Goal: Task Accomplishment & Management: Use online tool/utility

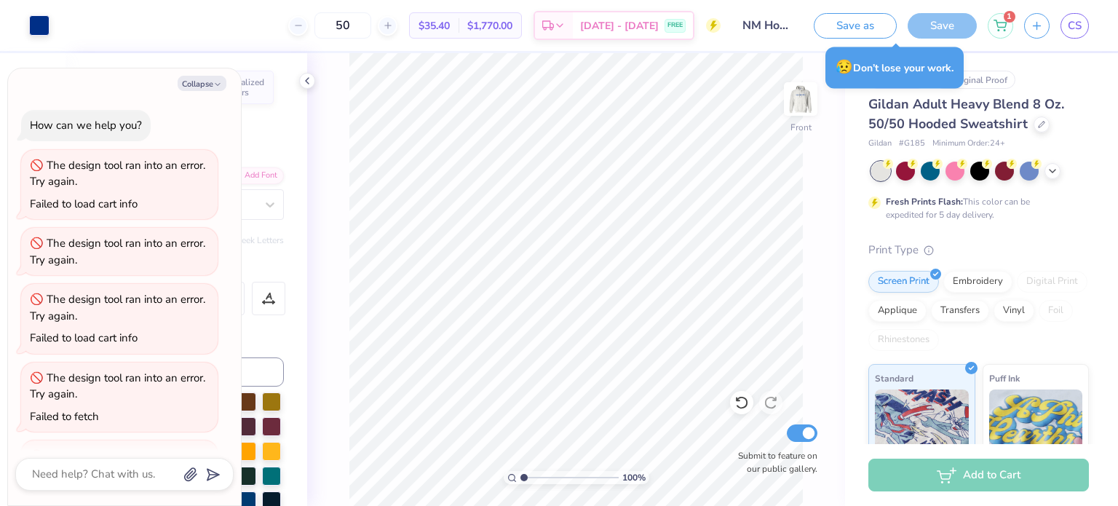
scroll to position [70, 0]
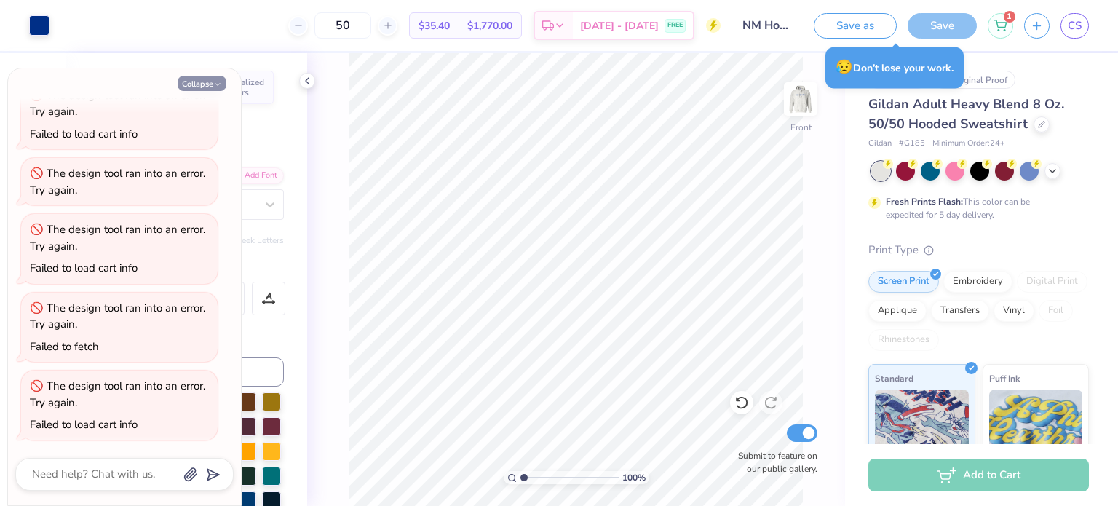
click at [202, 87] on button "Collapse" at bounding box center [202, 83] width 49 height 15
type textarea "x"
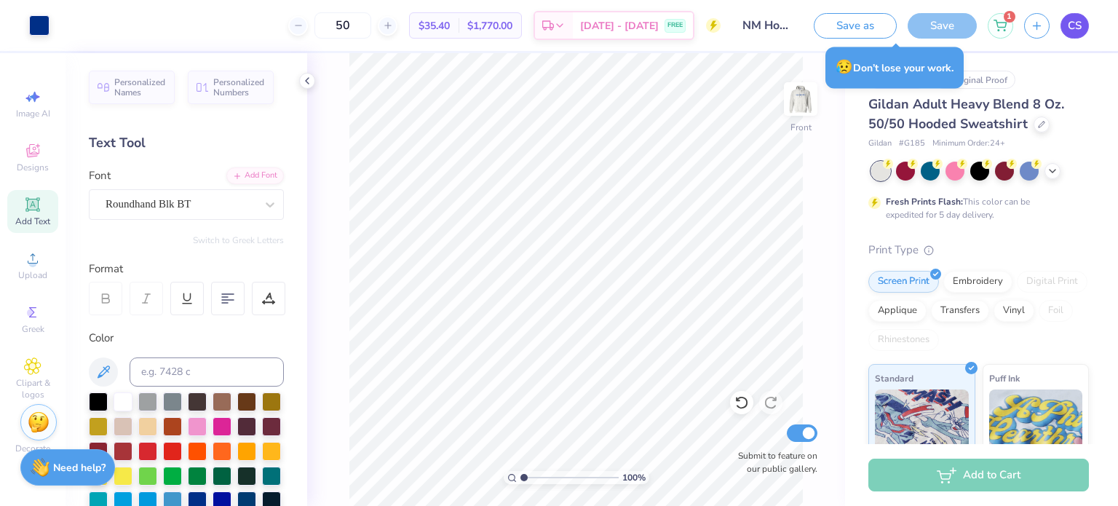
click at [1077, 17] on link "CS" at bounding box center [1075, 25] width 28 height 25
click at [957, 35] on div "Save" at bounding box center [942, 25] width 69 height 25
click at [1072, 29] on span "CS" at bounding box center [1075, 25] width 14 height 17
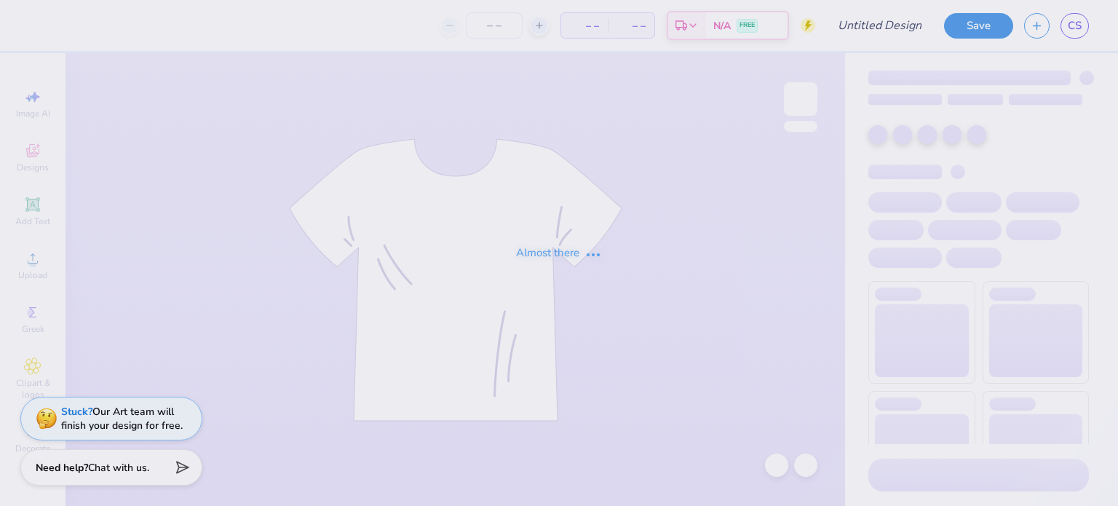
type input "NM Hoodie Idea 4"
type input "50"
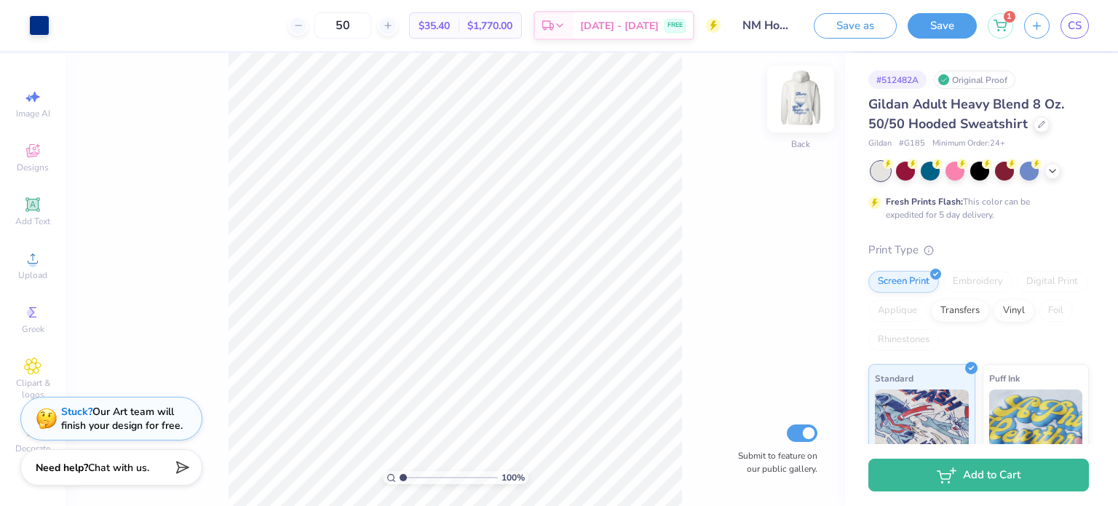
click at [803, 104] on img at bounding box center [801, 99] width 58 height 58
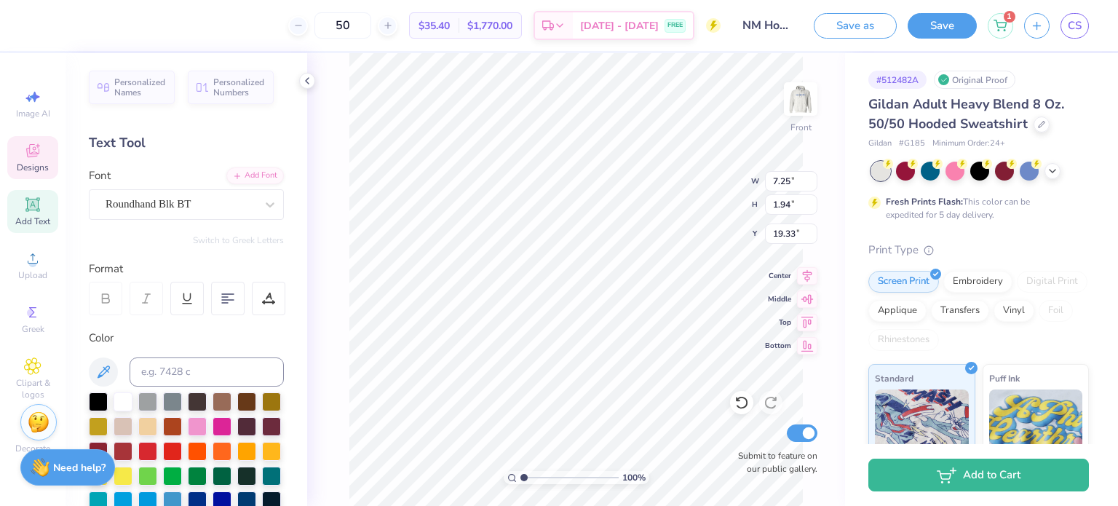
type input "10.17"
type input "2.15"
type input "17.18"
type input "7.25"
type input "1.94"
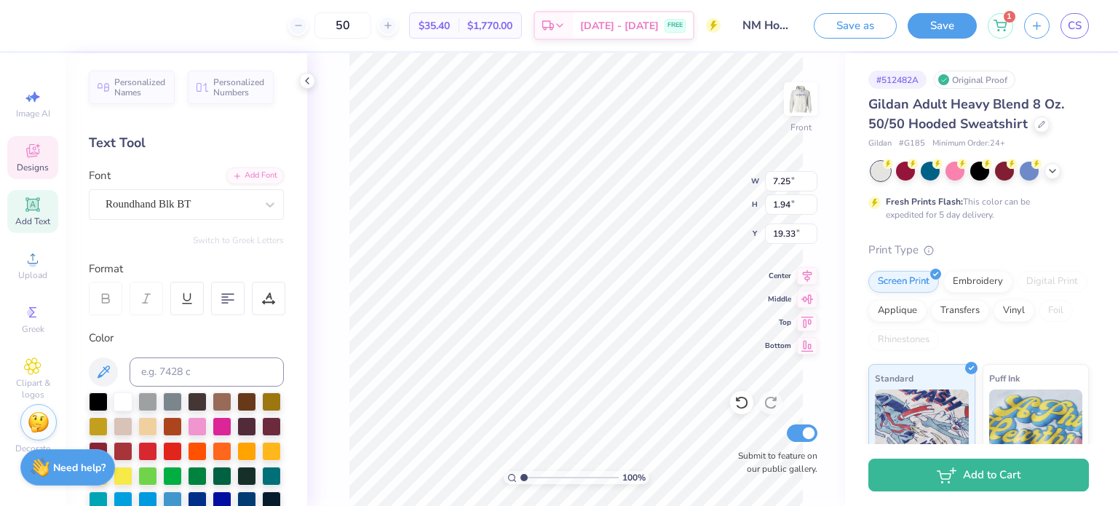
type input "18.91"
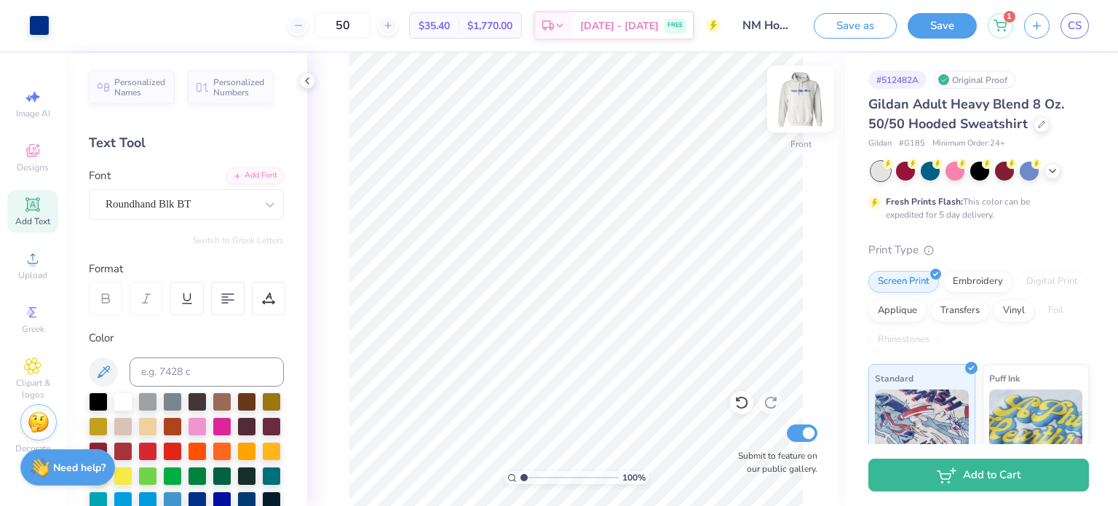
click at [809, 103] on img at bounding box center [801, 99] width 58 height 58
click at [809, 103] on img at bounding box center [800, 98] width 29 height 29
click at [953, 36] on div "Save" at bounding box center [942, 25] width 69 height 25
click at [947, 23] on button "Save" at bounding box center [942, 23] width 69 height 25
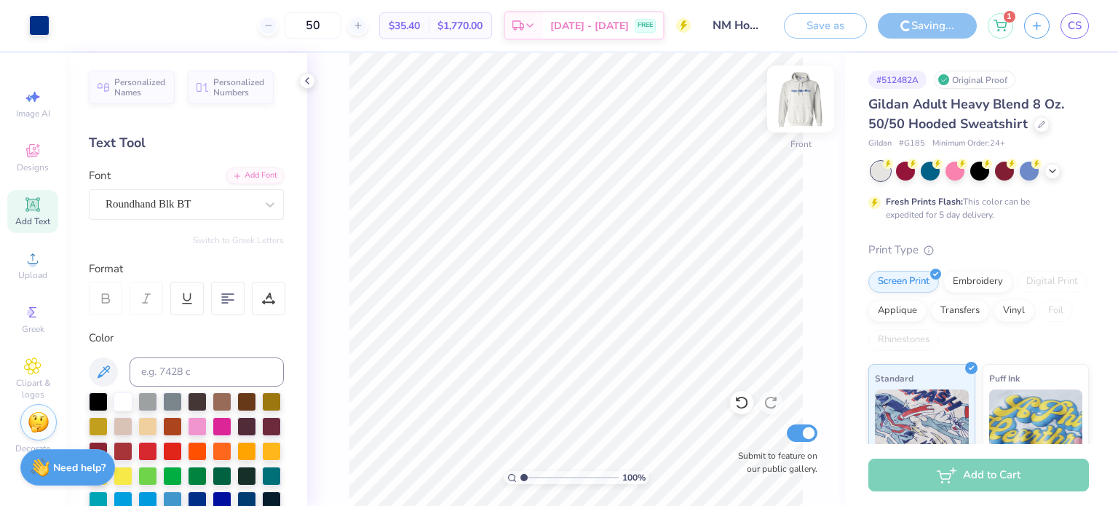
click at [791, 106] on img at bounding box center [801, 99] width 58 height 58
click at [791, 106] on img at bounding box center [800, 98] width 29 height 29
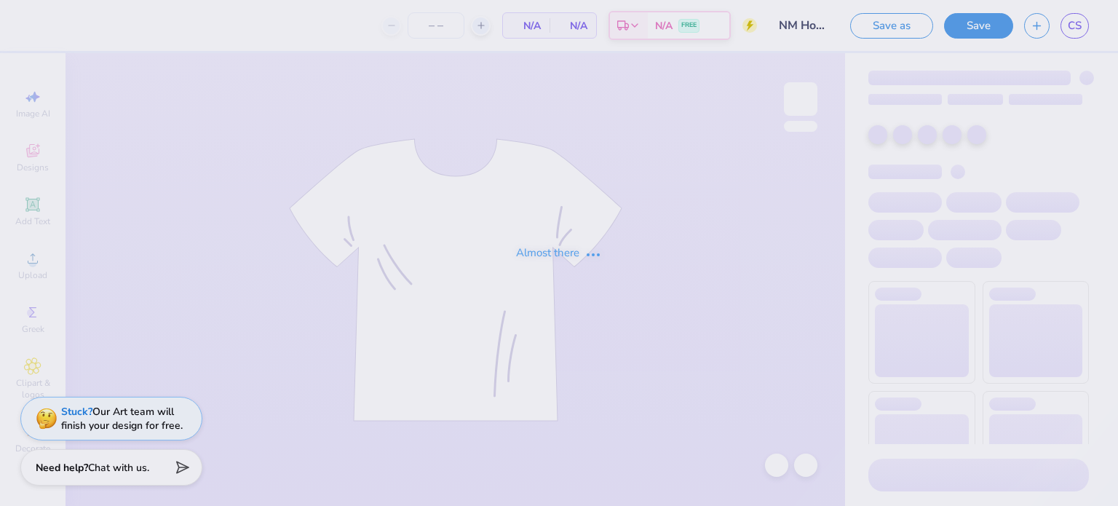
type input "50"
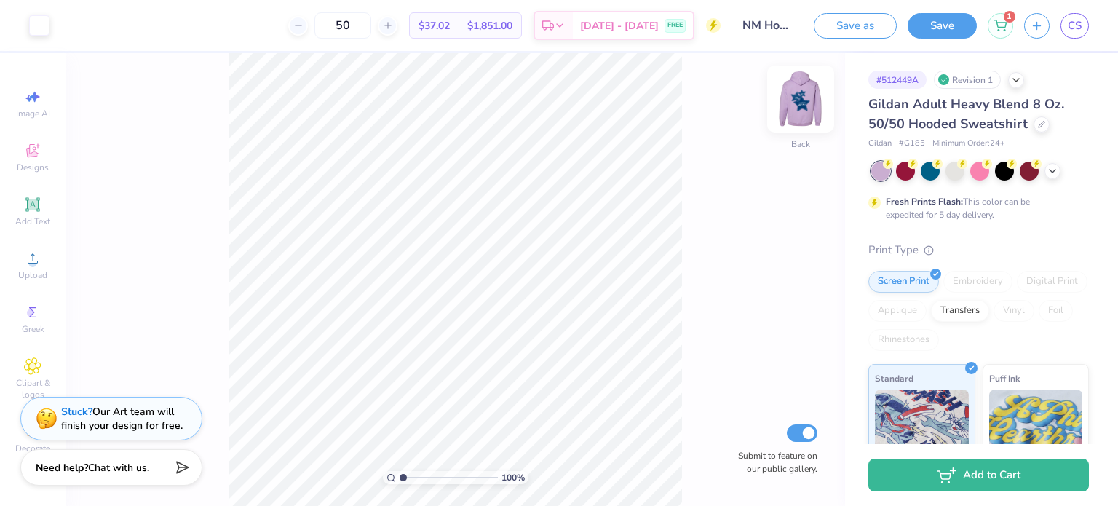
click at [791, 108] on img at bounding box center [801, 99] width 58 height 58
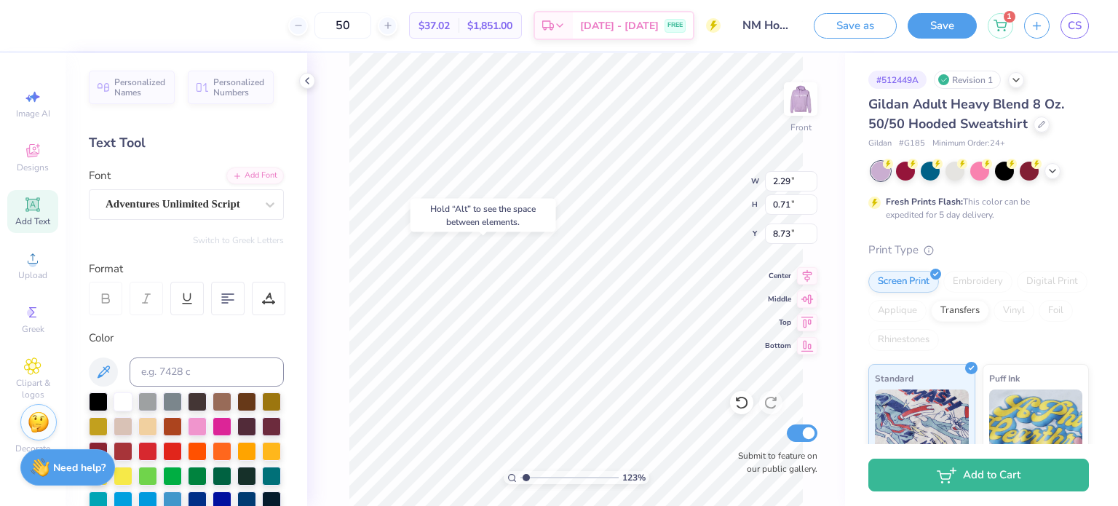
type input "1.22801002724556"
type input "9.27"
type input "1.22801002724556"
type input "11.40"
type input "13.31"
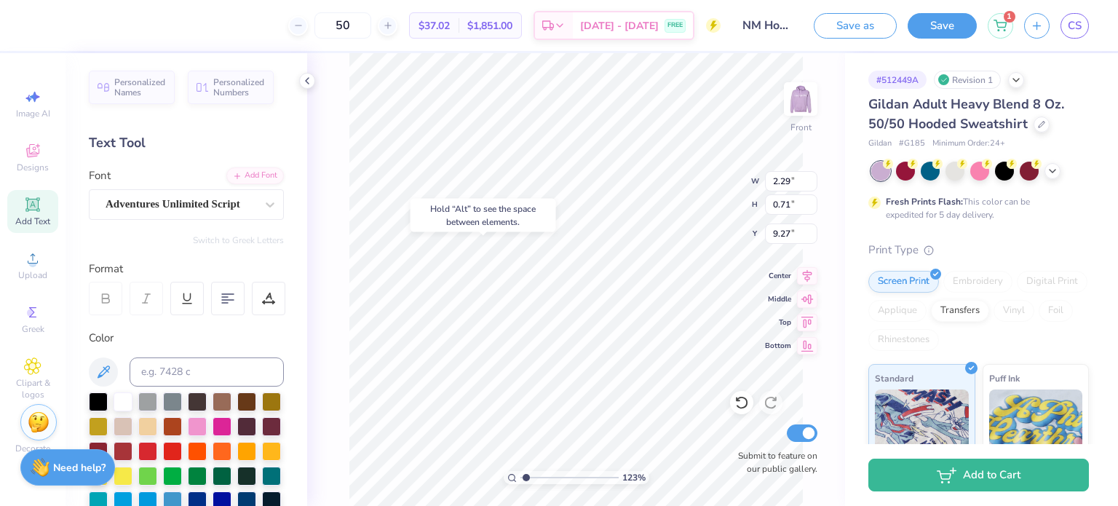
type input "6.00"
type input "1.22801002724556"
type input "2.29"
type input "0.71"
type input "9.27"
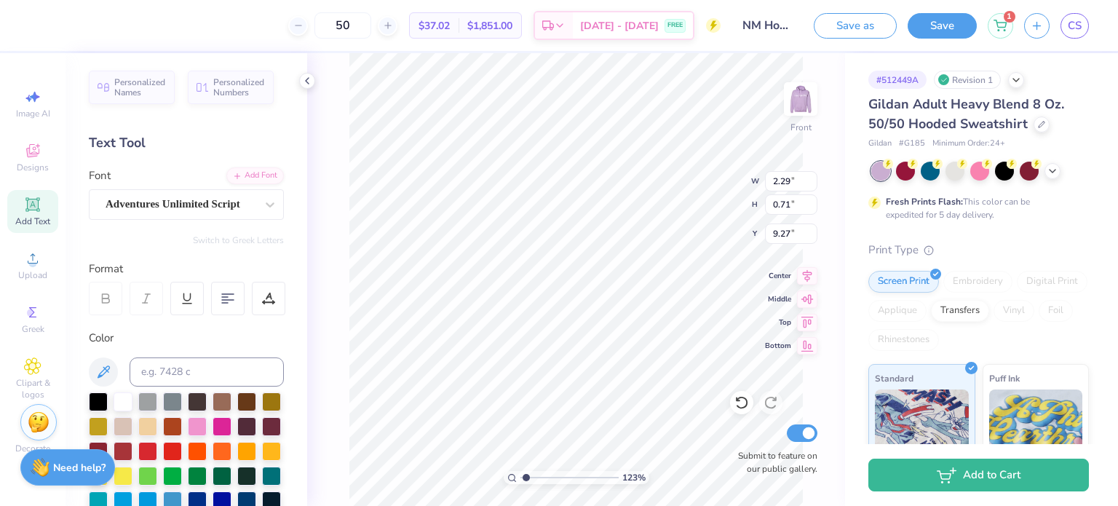
type input "1.22801002724556"
type input "9.63"
type input "1.22801002724556"
type input "11.40"
type input "13.31"
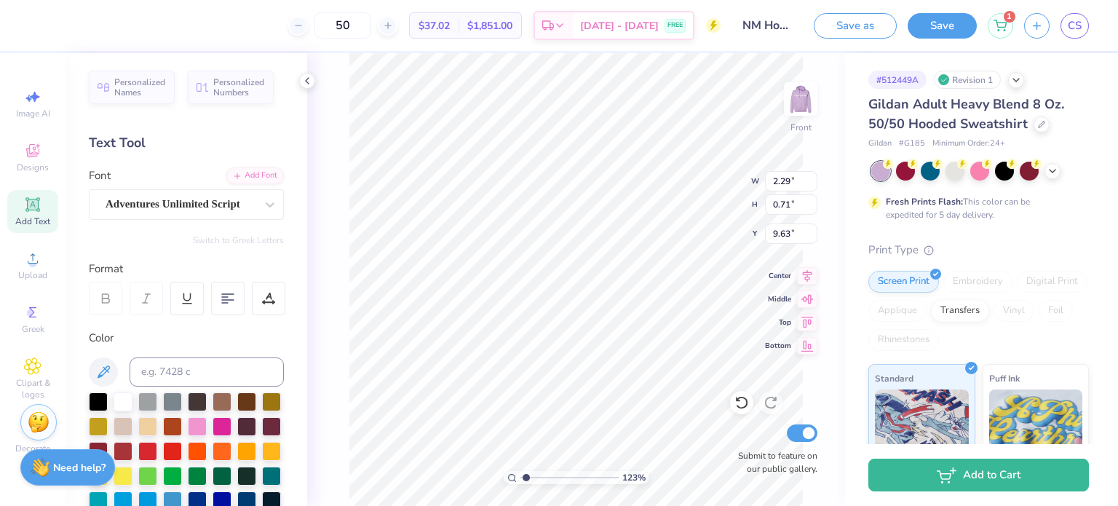
type input "6.00"
type input "1.22801002724556"
type input "4.63"
type input "1.29"
type input "13.49"
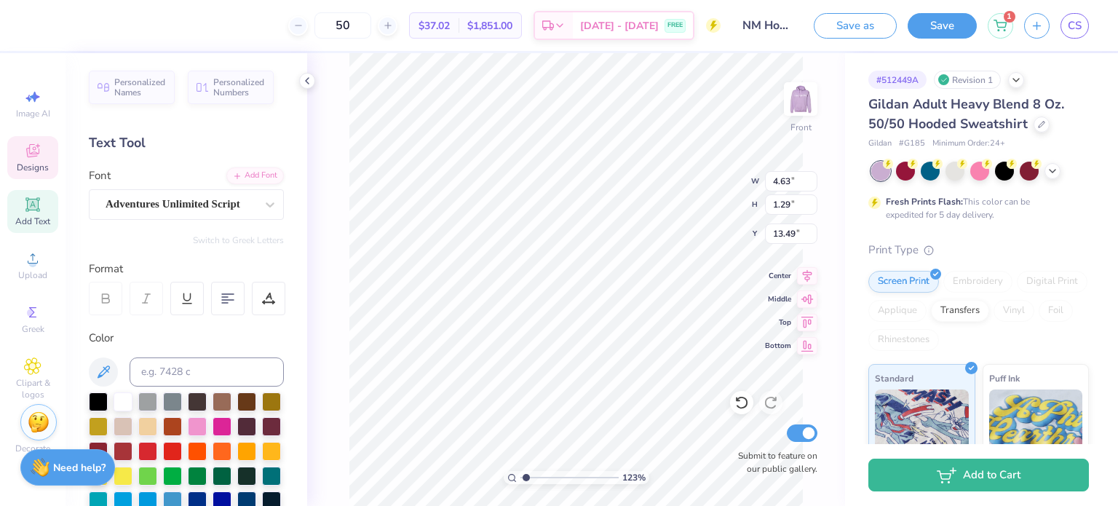
scroll to position [12, 1]
type input "1.22801002724556"
type textarea "L"
type input "1.22801002724556"
type textarea "Le"
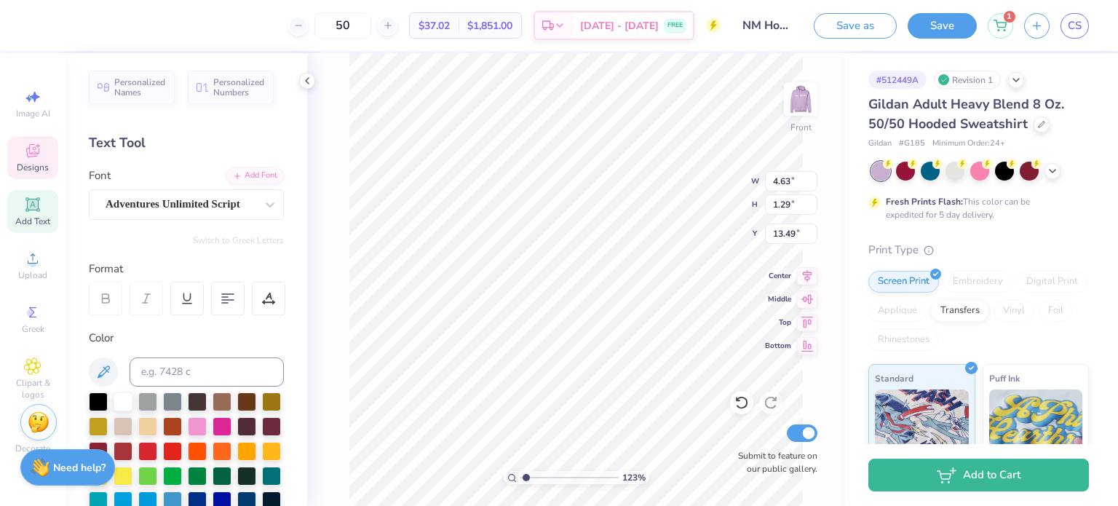
type input "1.22801002724556"
type textarea "Lea"
type input "1.22801002724556"
type textarea "Lead"
type input "1.22801002724556"
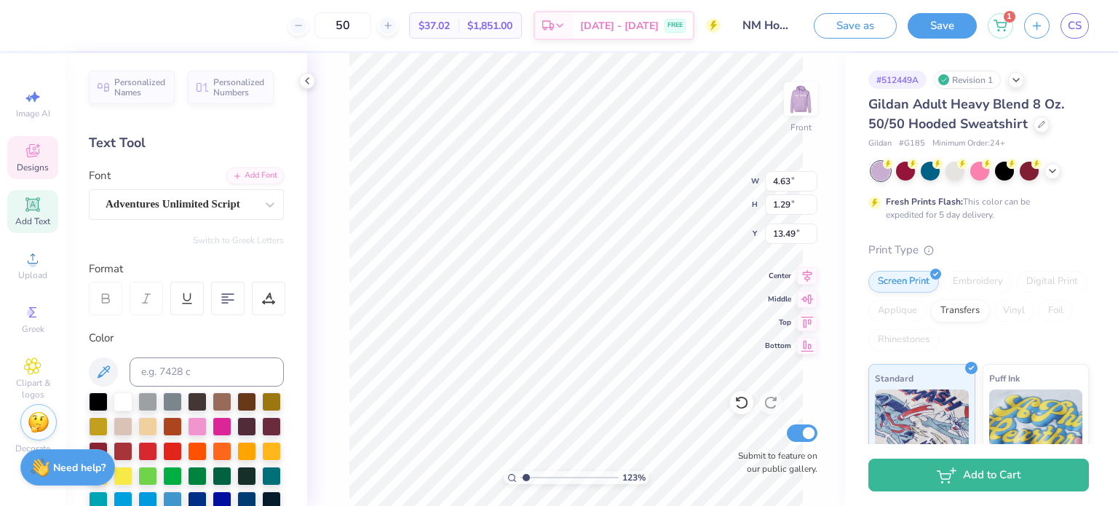
type textarea "Leadi"
type input "1.22801002724556"
type textarea "Leading"
type input "1.22801002724556"
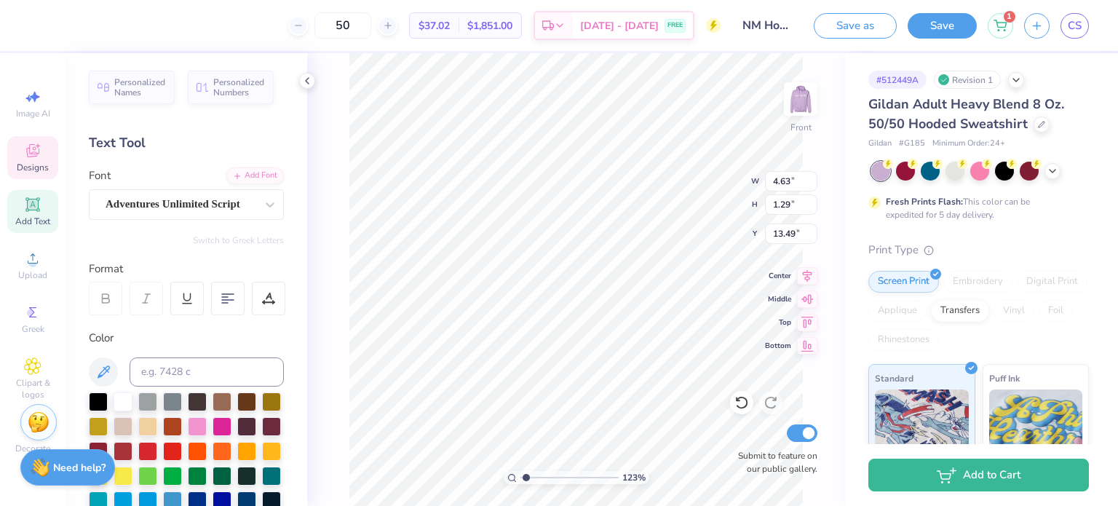
type input "9.83"
type input "9.58"
type input "9.73"
type input "1.22801002724556"
type input "6.30"
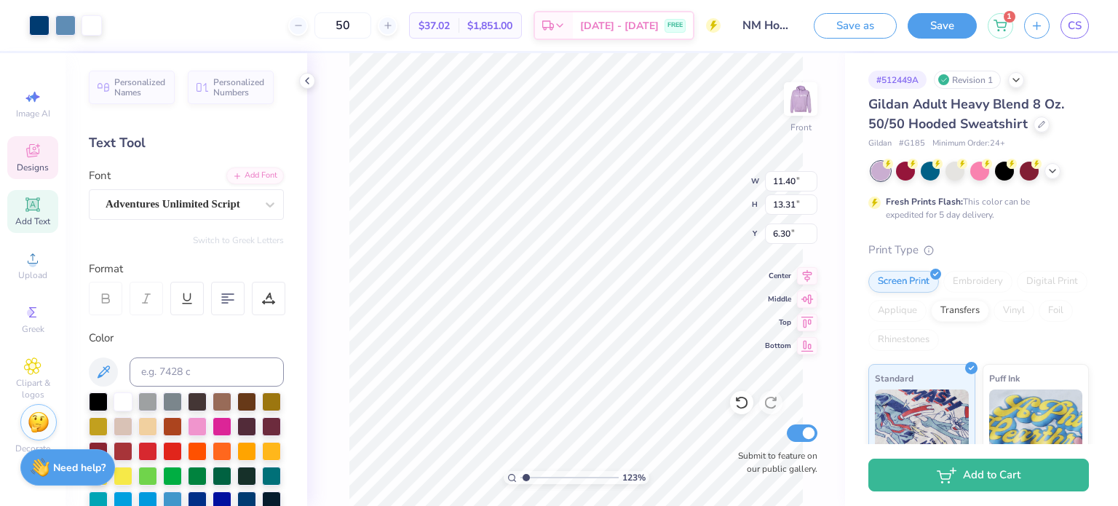
type input "1.22801002724556"
type input "6.00"
type input "1.22801002724556"
type input "4.63"
type input "1.29"
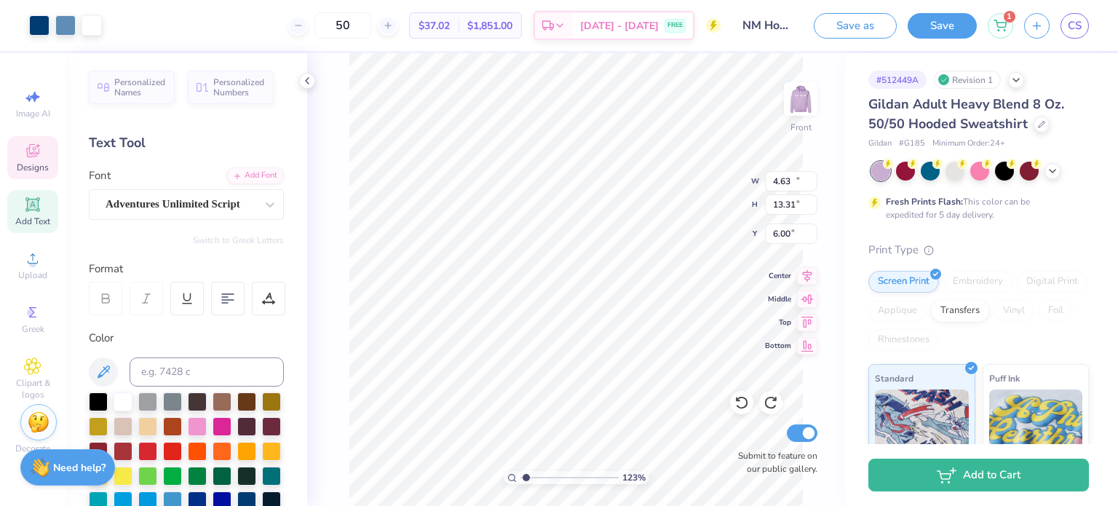
type input "13.49"
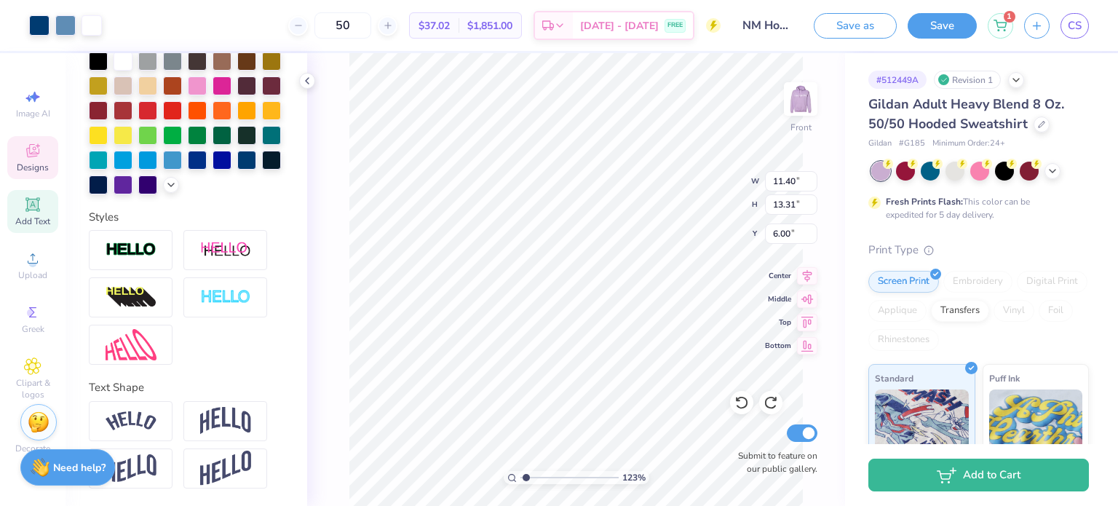
scroll to position [0, 0]
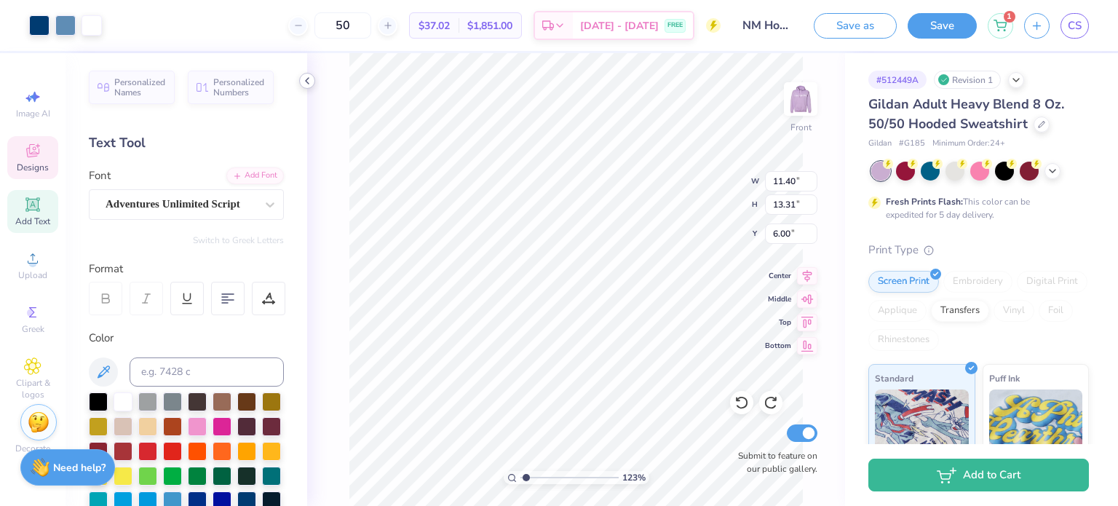
click at [308, 84] on icon at bounding box center [307, 81] width 12 height 12
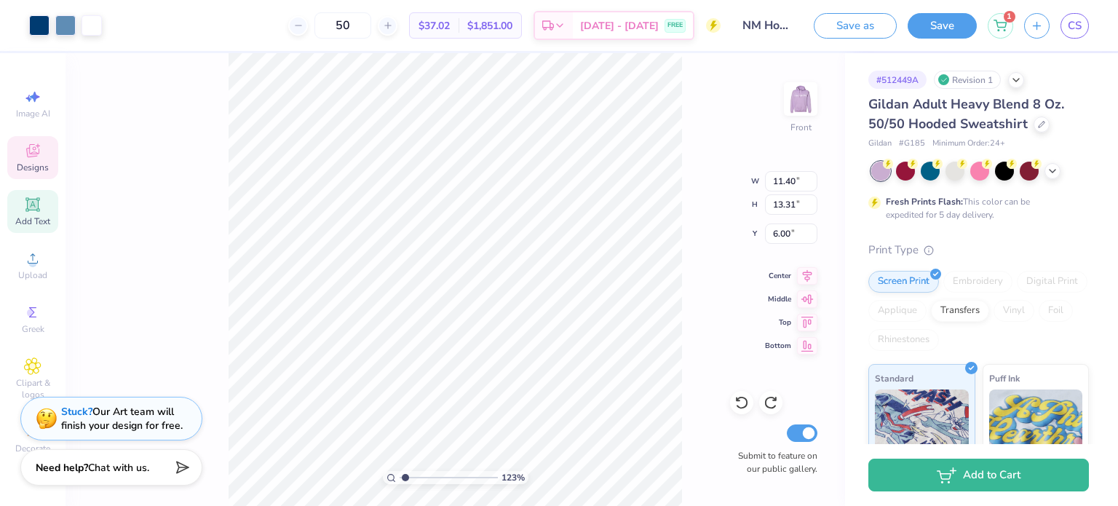
type input "1.22801002724556"
type input "4.63"
type input "1.29"
type input "13.49"
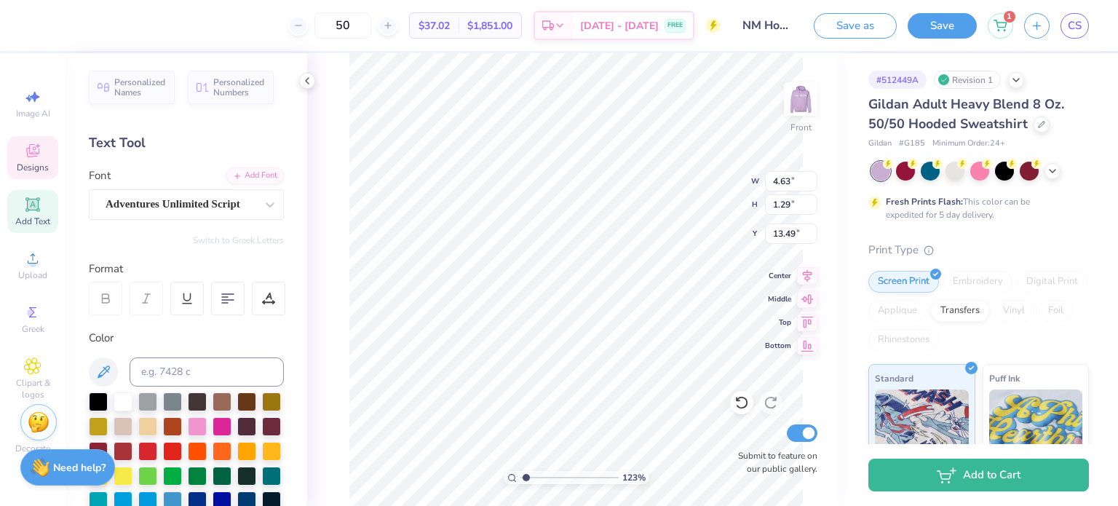
scroll to position [12, 1]
type input "1.22801002724556"
type textarea "eading"
type input "1.22801002724556"
type textarea "Leading"
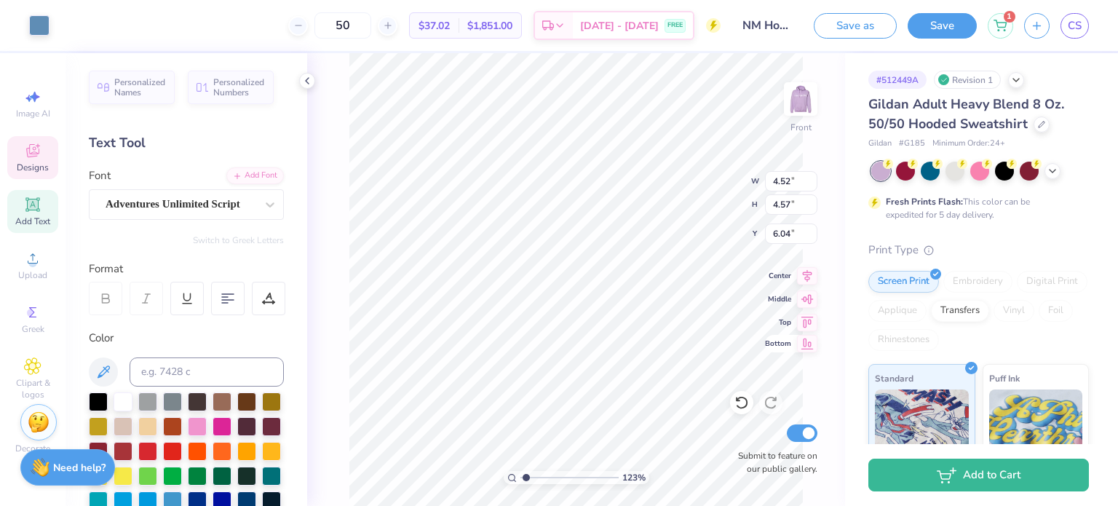
click at [802, 346] on icon at bounding box center [807, 343] width 20 height 17
type input "1.22801002724556"
type input "21.43"
click at [802, 346] on icon at bounding box center [807, 343] width 20 height 17
type input "1.22801002724556"
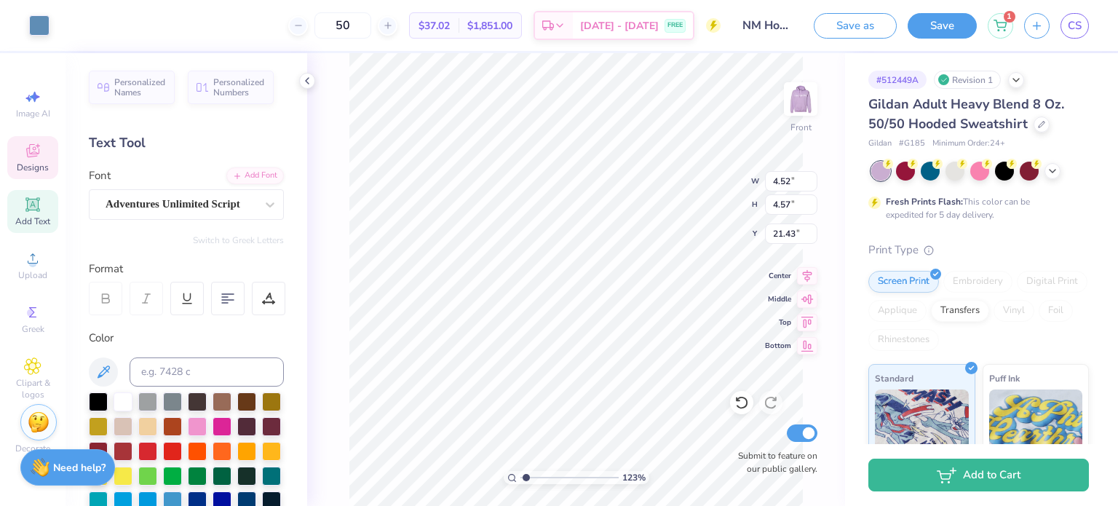
type input "6.04"
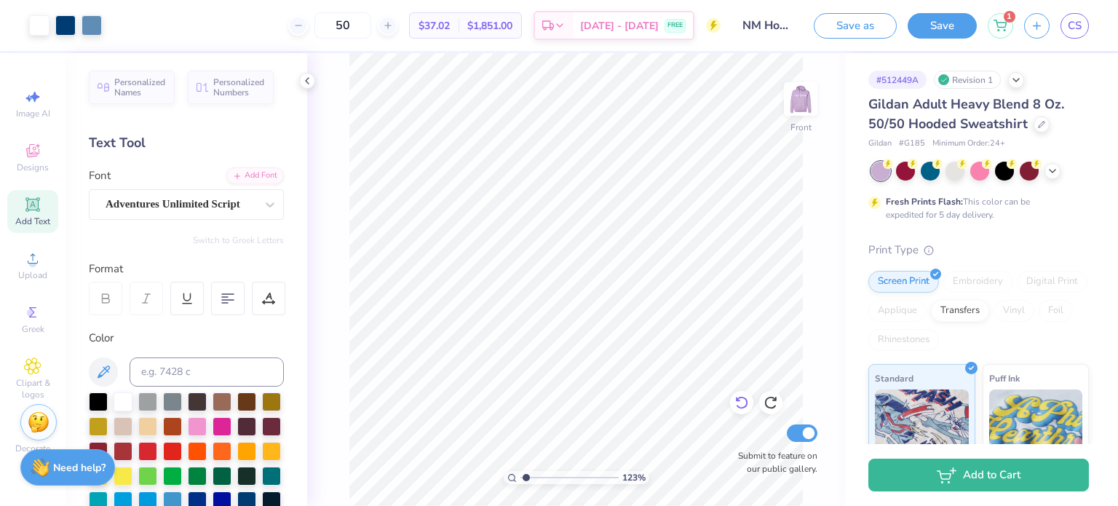
click at [734, 411] on div at bounding box center [741, 402] width 23 height 23
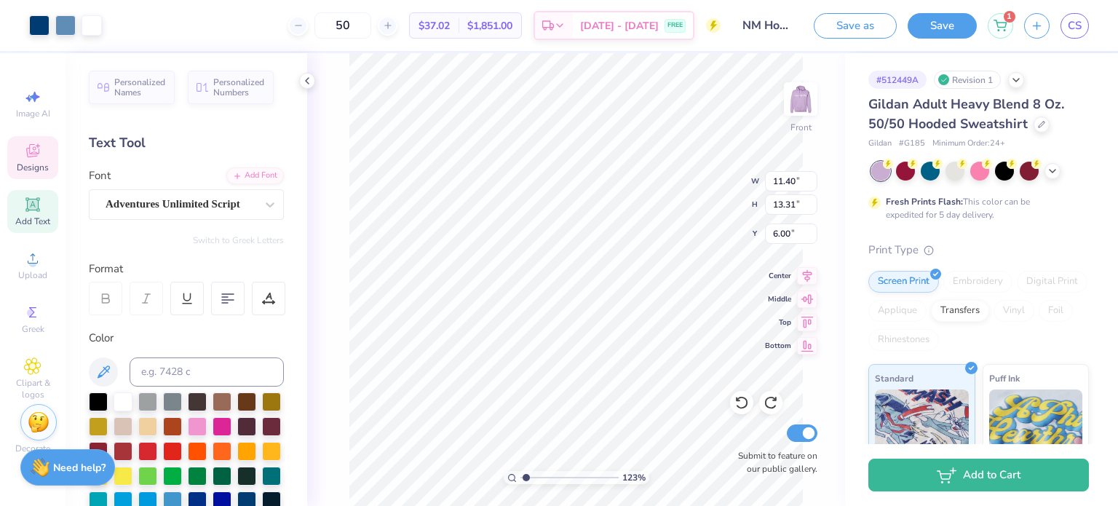
type input "1.22801002724556"
type input "11.10"
type input "1.22801002724556"
type input "4.63"
type input "1.29"
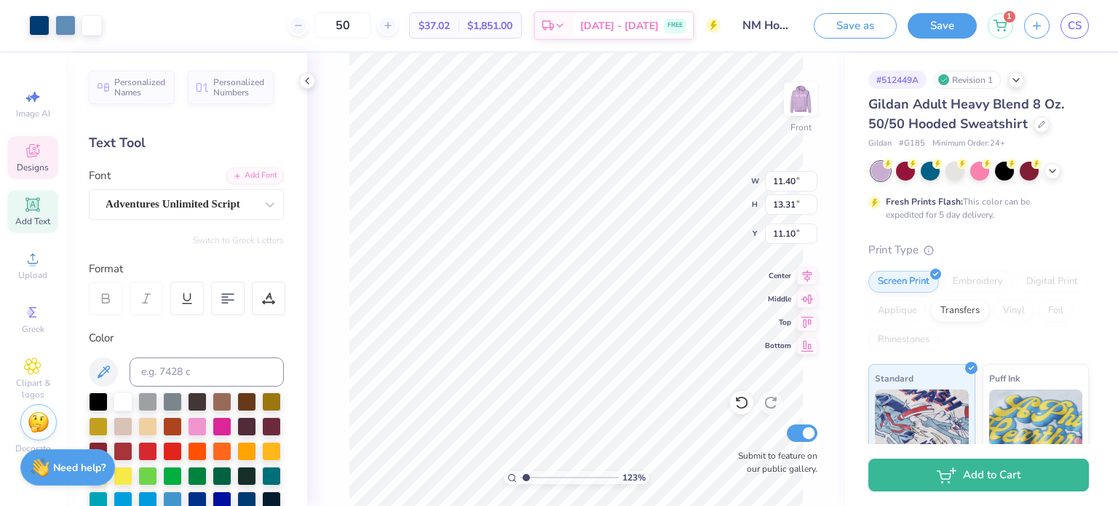
type input "18.59"
type input "1.22801002724556"
type textarea "L"
type input "1.22801002724556"
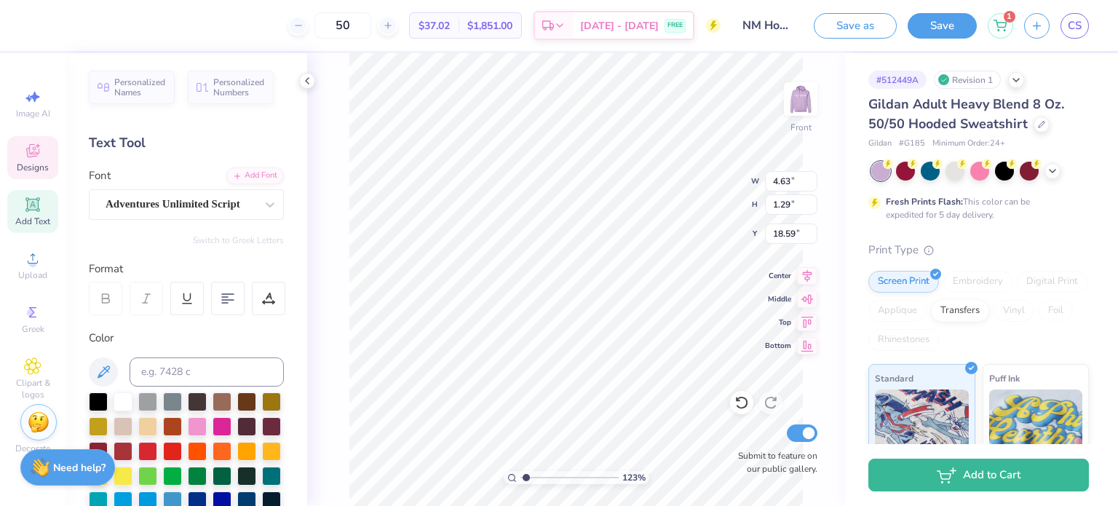
type textarea "Le"
type input "1.22801002724556"
type textarea "Lea"
type input "1.22801002724556"
type textarea "Lead"
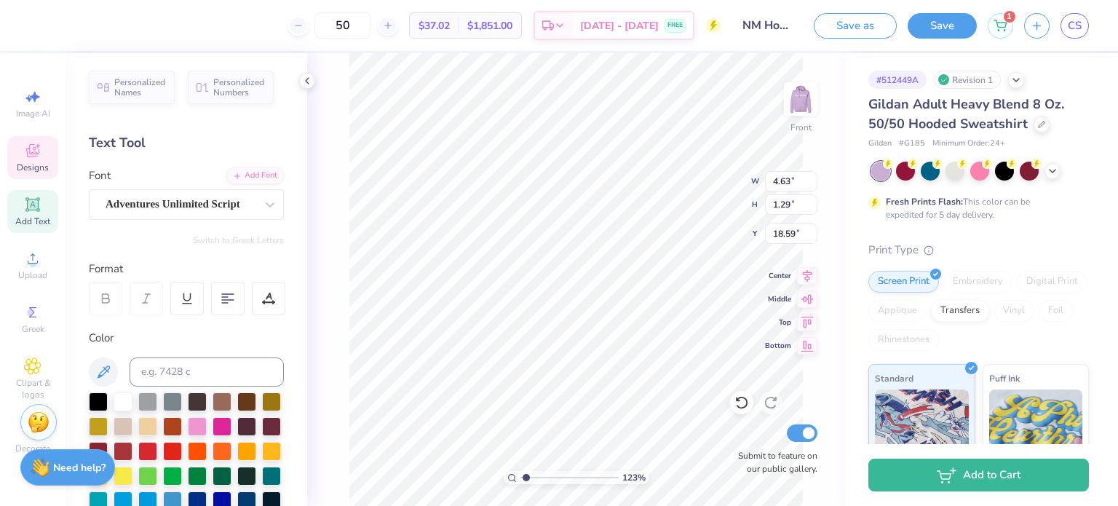
type input "1.22801002724556"
type textarea "Leadi"
type input "1.22801002724556"
type textarea "Leadin"
type input "1.22801002724556"
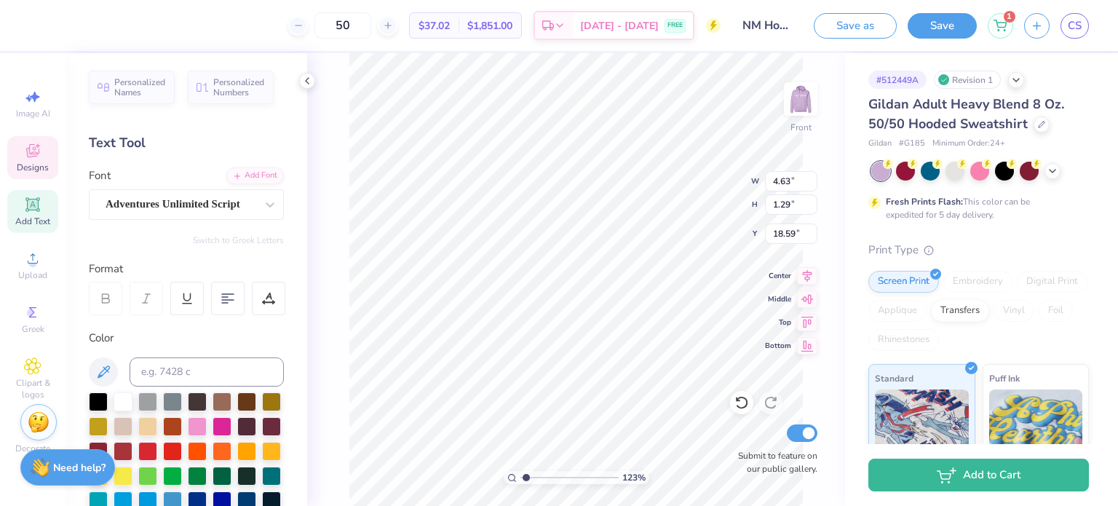
type textarea "Leading"
type input "1.22801002724556"
type input "4.78"
type input "1.00"
type input "19.88"
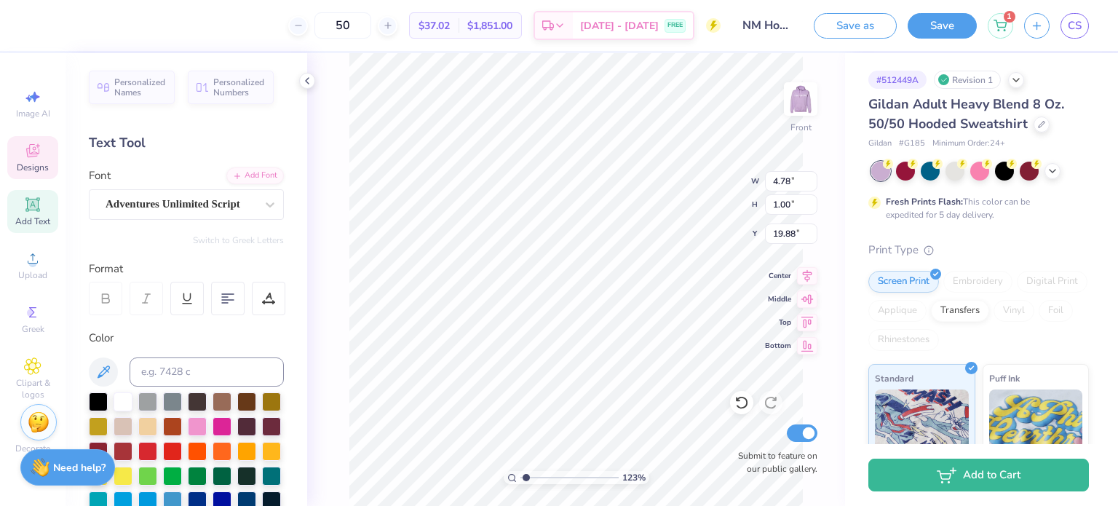
scroll to position [12, 1]
type input "1.22801002724556"
type input "9.83"
type input "9.58"
type input "14.83"
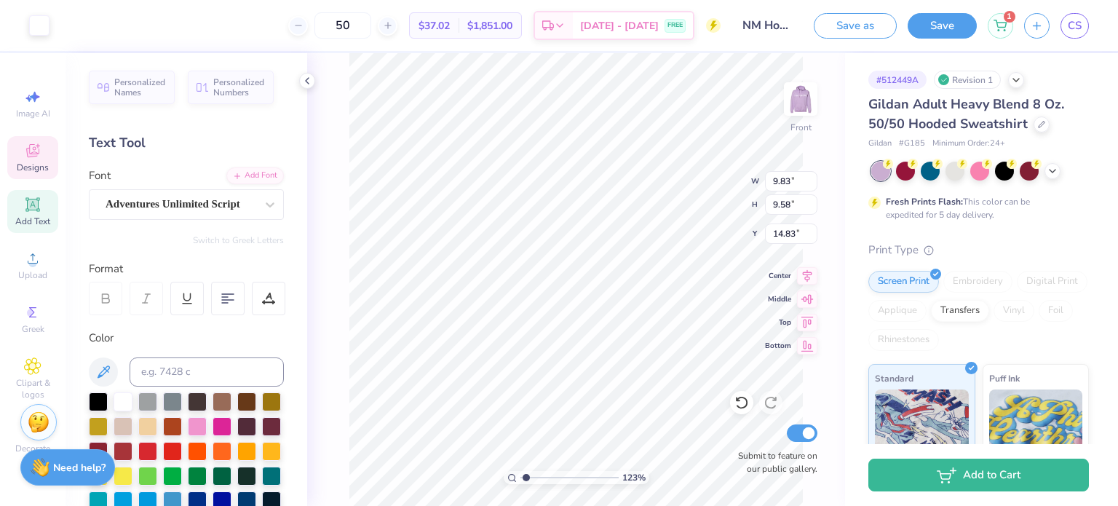
type input "1.22801002724556"
type input "4.78"
type input "1.00"
type input "19.88"
type input "1.22801002724556"
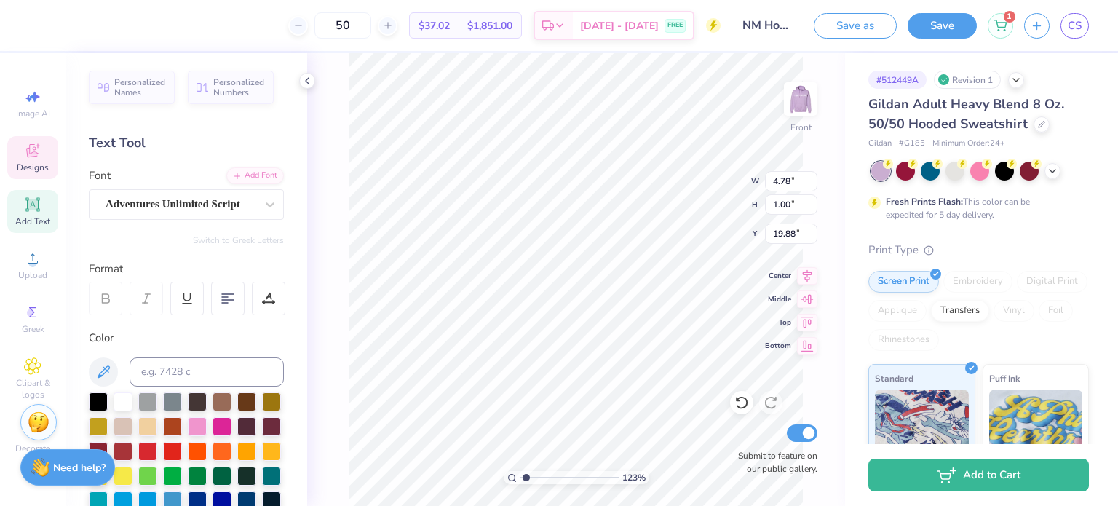
type textarea "W"
type input "1.22801002724556"
type textarea "Wo"
type input "1.22801002724556"
type textarea "Wom"
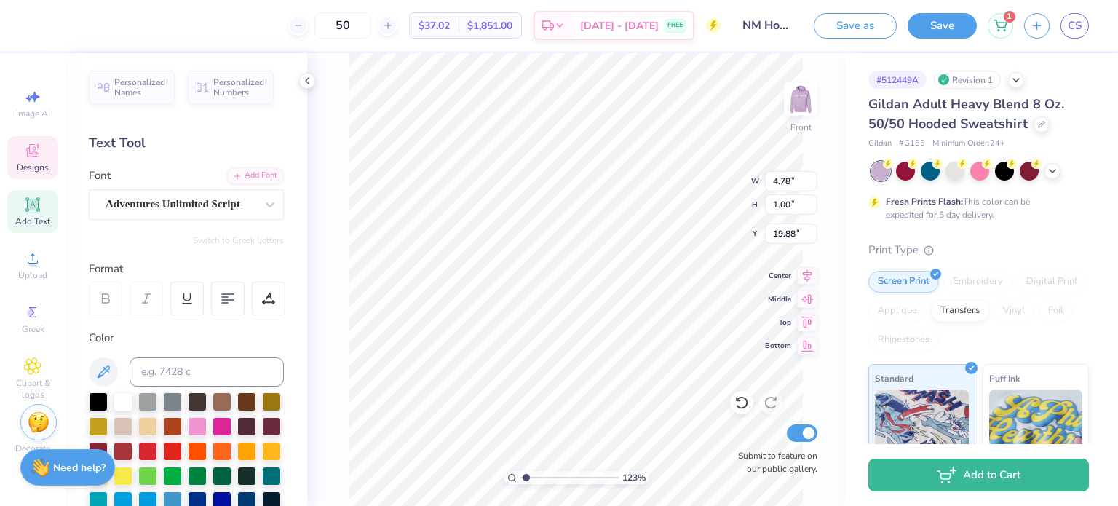
type input "1.22801002724556"
type textarea "Wome"
type input "1.22801002724556"
type textarea "Women"
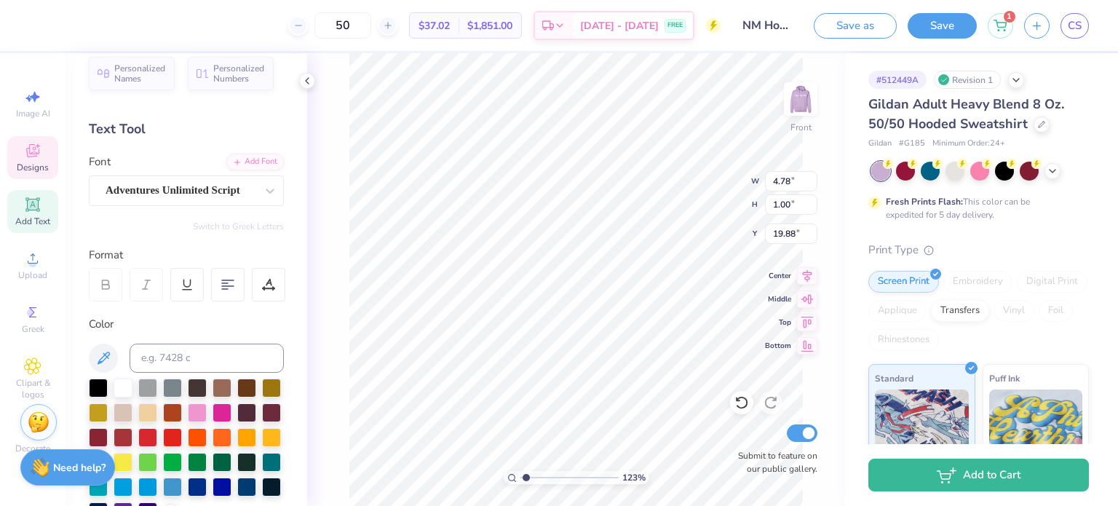
scroll to position [0, 0]
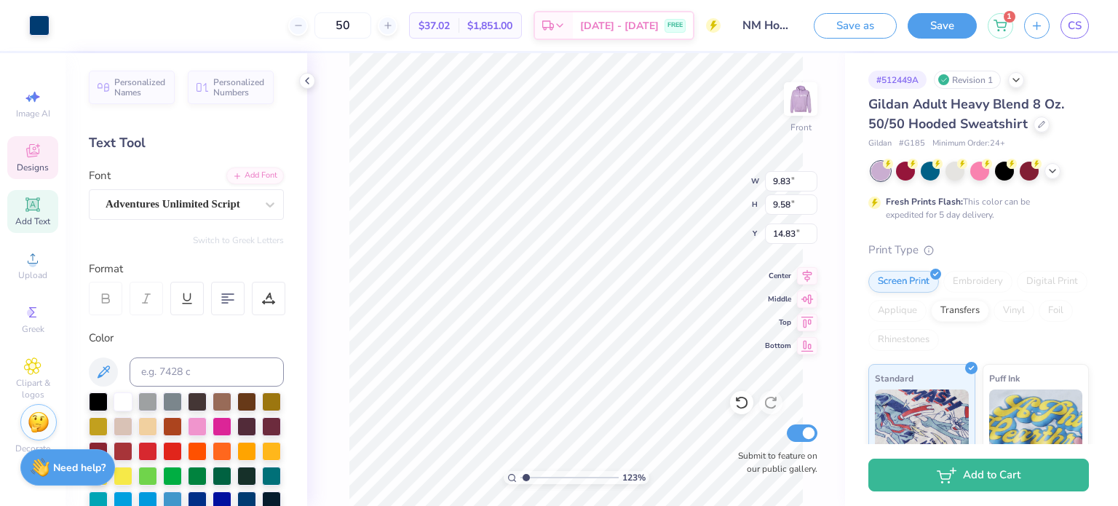
type input "1.22801002724556"
type input "15.02"
type input "1.22801002724556"
type input "14.83"
type input "1.22801002724556"
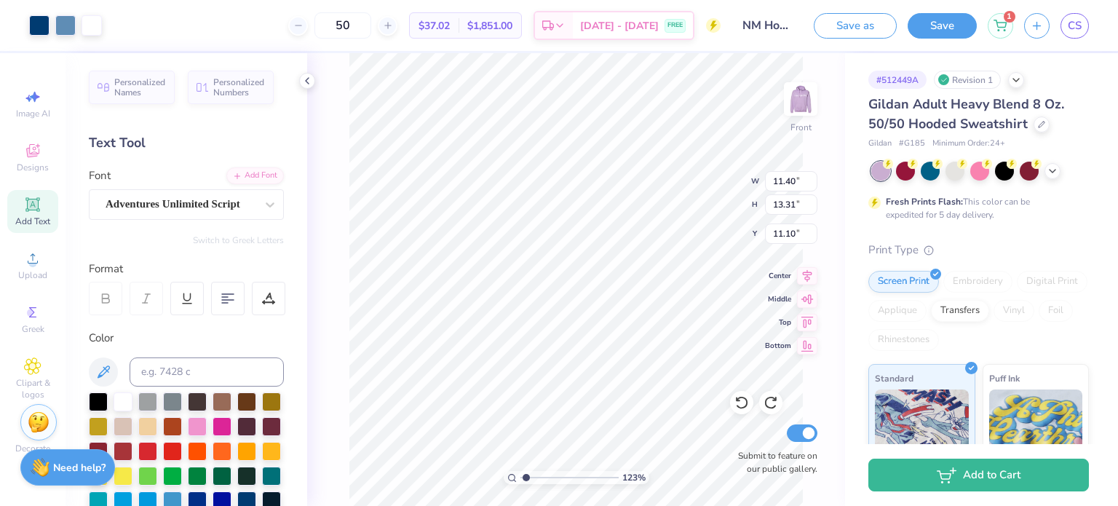
type input "3.40"
type input "0.93"
type input "10.17"
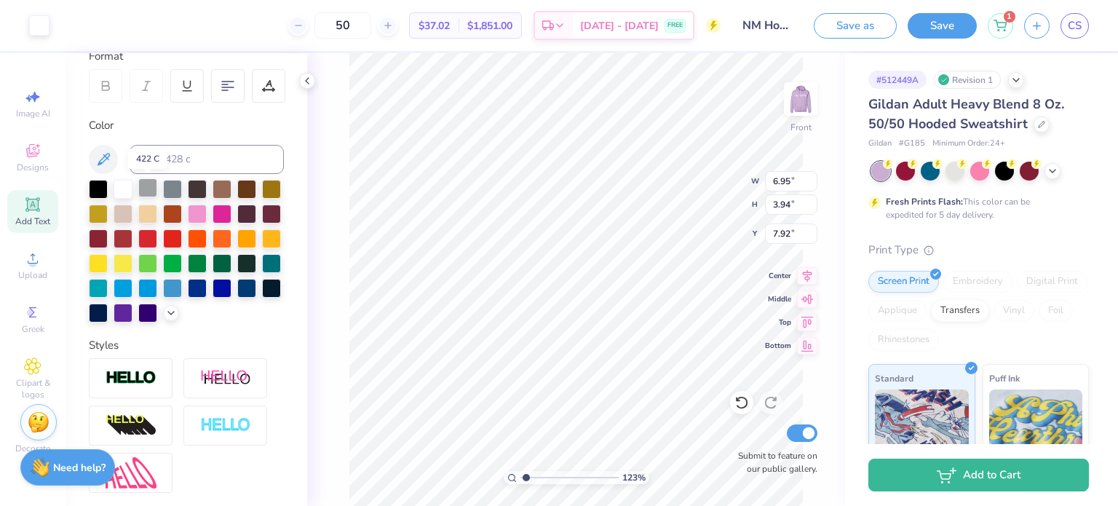
scroll to position [364, 0]
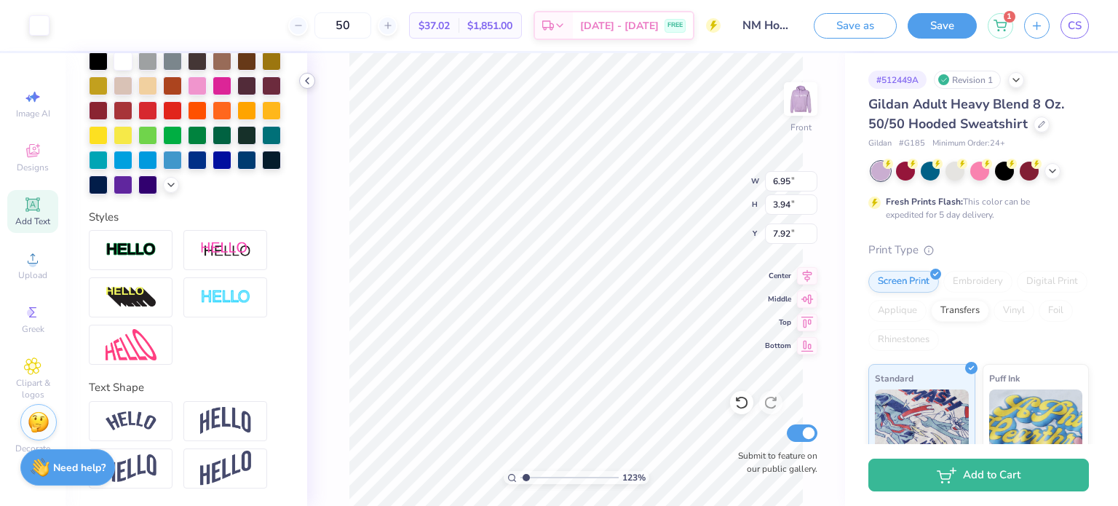
click at [304, 85] on icon at bounding box center [307, 81] width 12 height 12
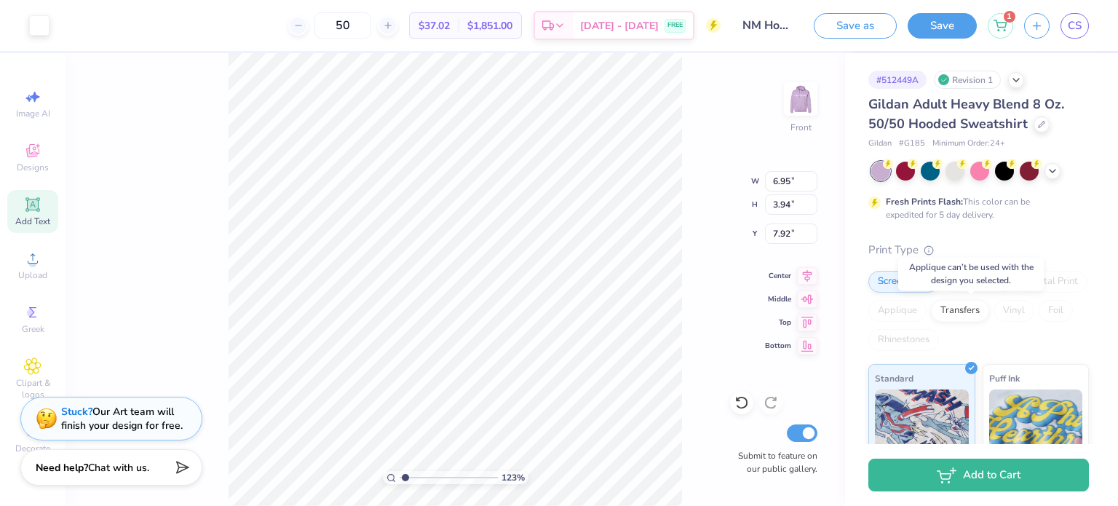
scroll to position [248, 0]
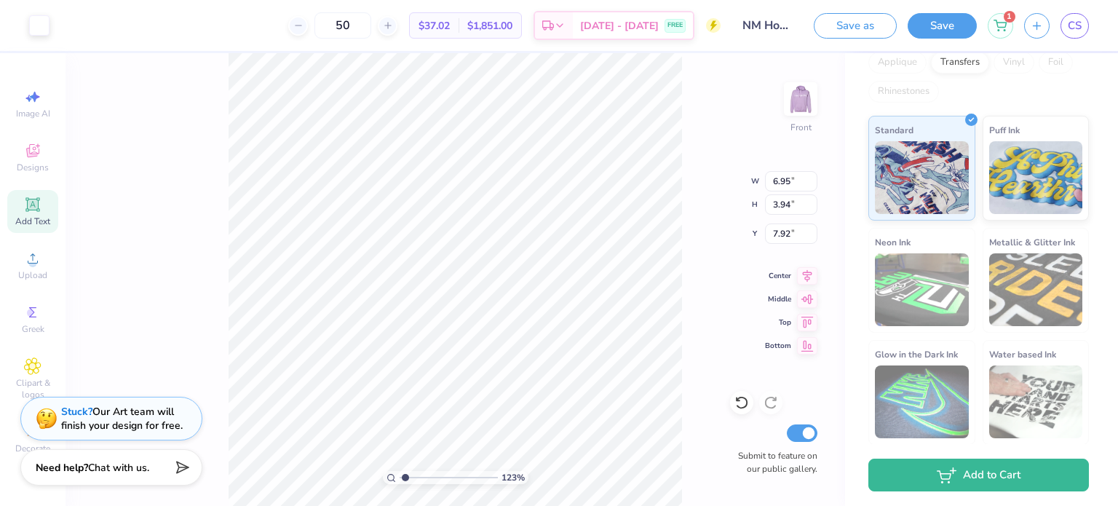
type input "1.22801002724556"
type input "9.83"
type input "9.58"
type input "15.59"
type input "1.22801002724556"
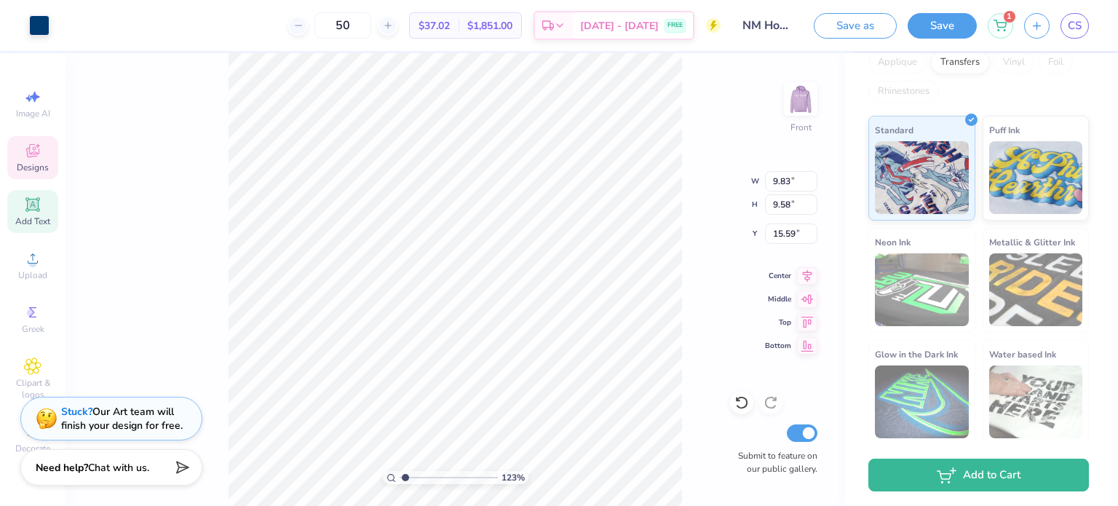
type input "16.00"
type input "1.22801002724556"
type input "15.59"
type input "1.22801002724556"
type input "1.15"
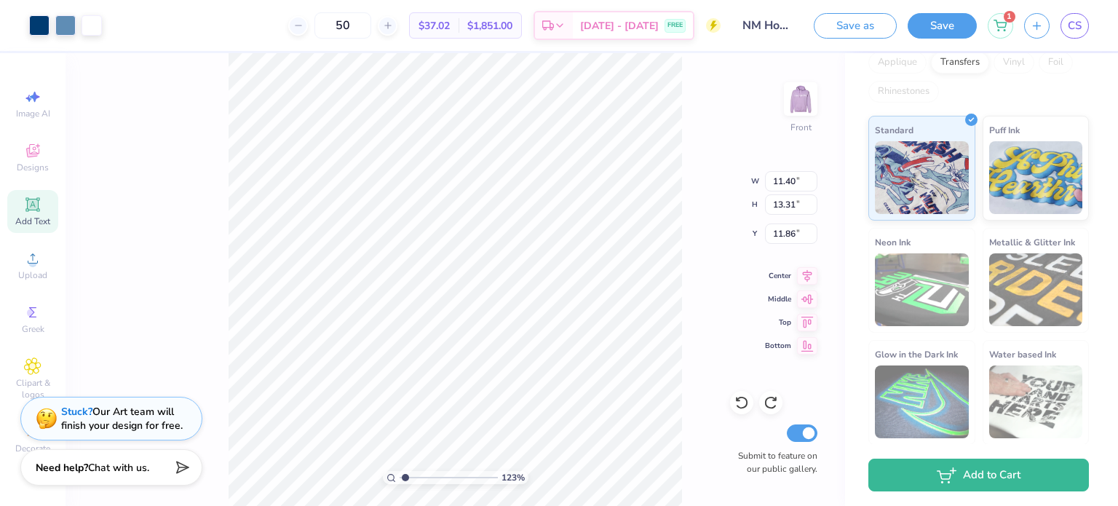
type input "0.89"
type input "8.73"
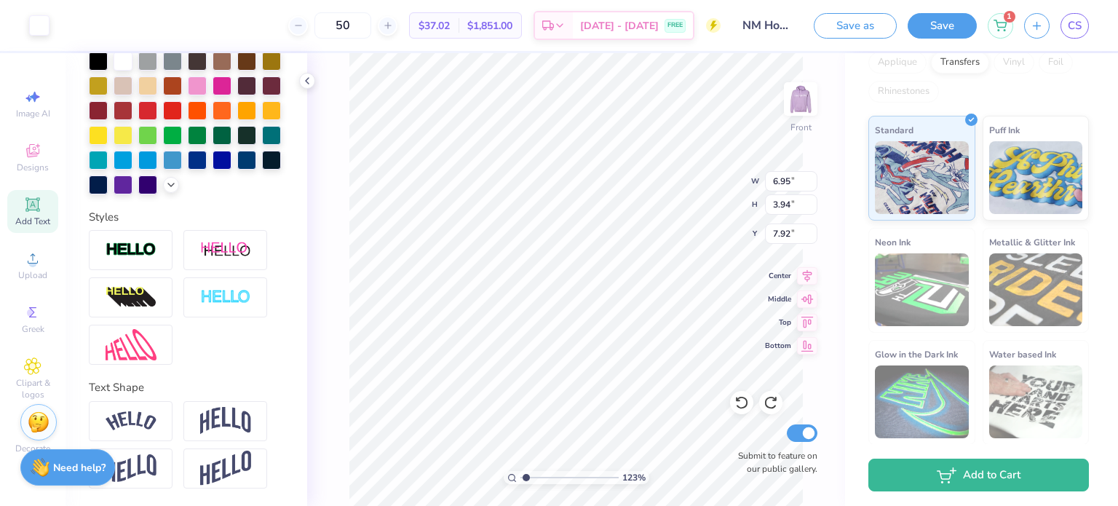
type input "1"
click at [643, 403] on li "Bring to Front" at bounding box center [653, 405] width 114 height 28
type input "6.44"
type input "1.07084696564509"
type input "6.74"
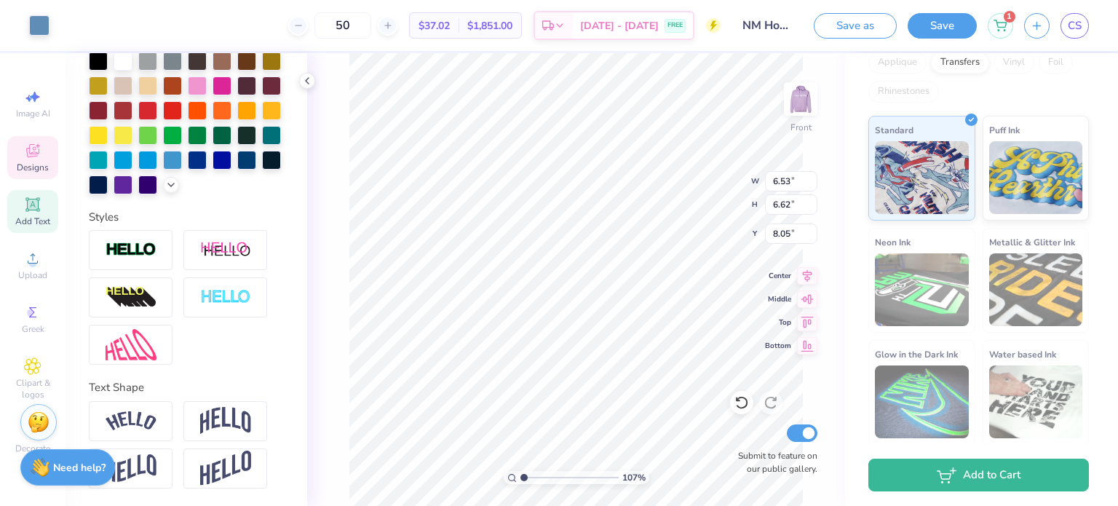
type input "1.07084696564509"
type input "8.09"
type input "1.07084696564509"
type input "11.93"
type input "1.07084696564509"
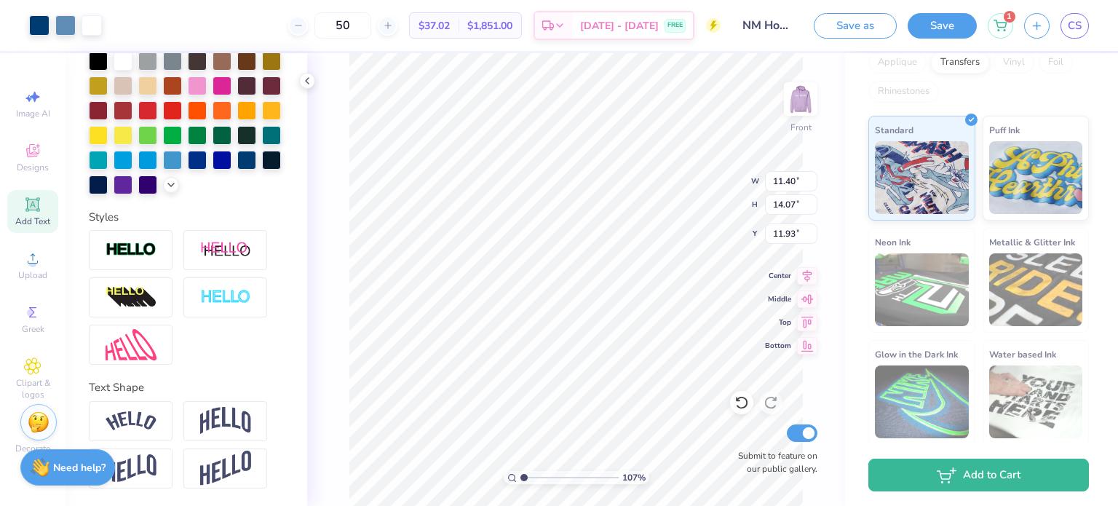
type input "11.10"
type input "1.07084696564509"
type input "6.33"
type input "1.07084696564509"
type input "4.58"
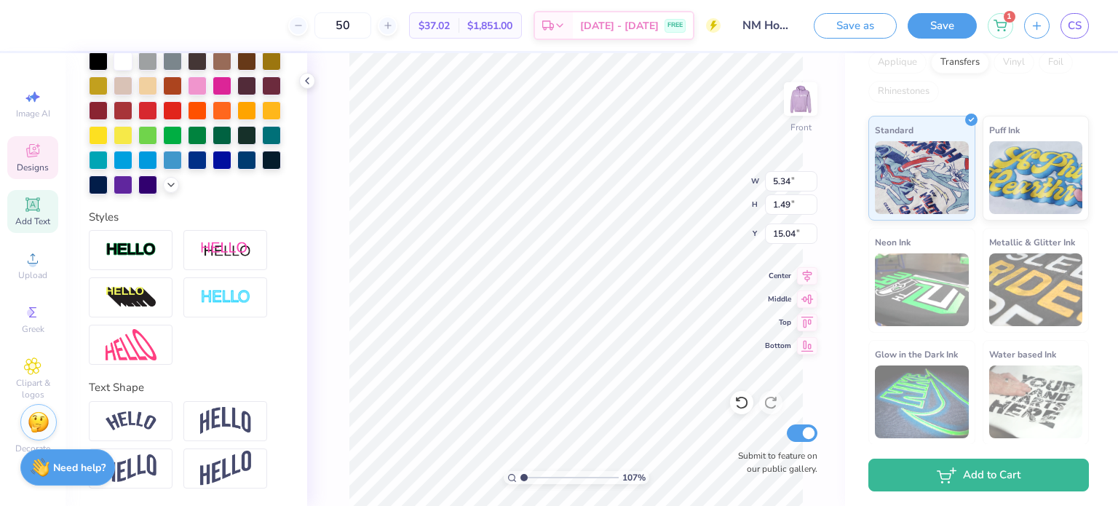
type input "1.28"
type input "15.05"
type input "1.07084696564509"
type input "14.72"
type input "1.07084696564509"
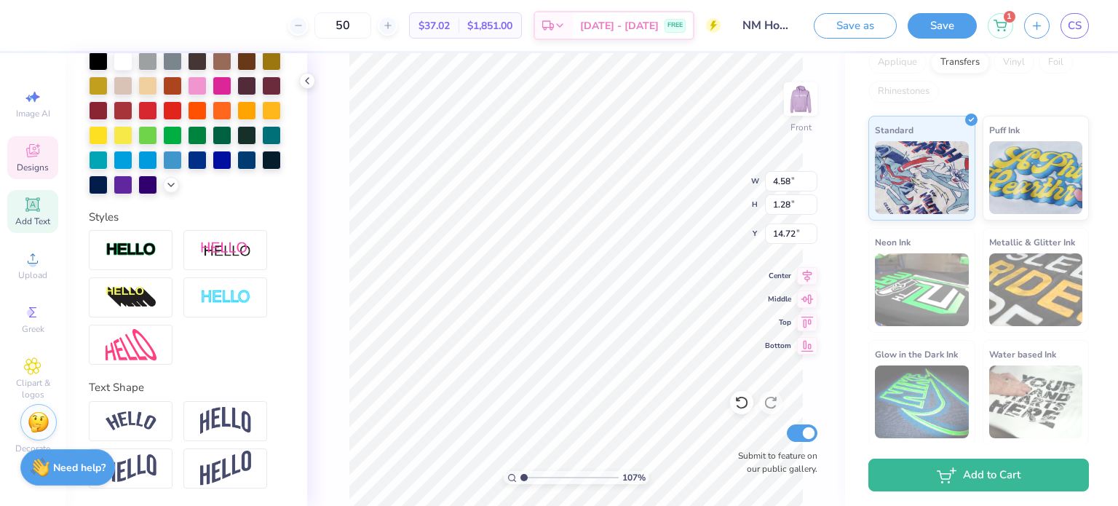
type input "15.36"
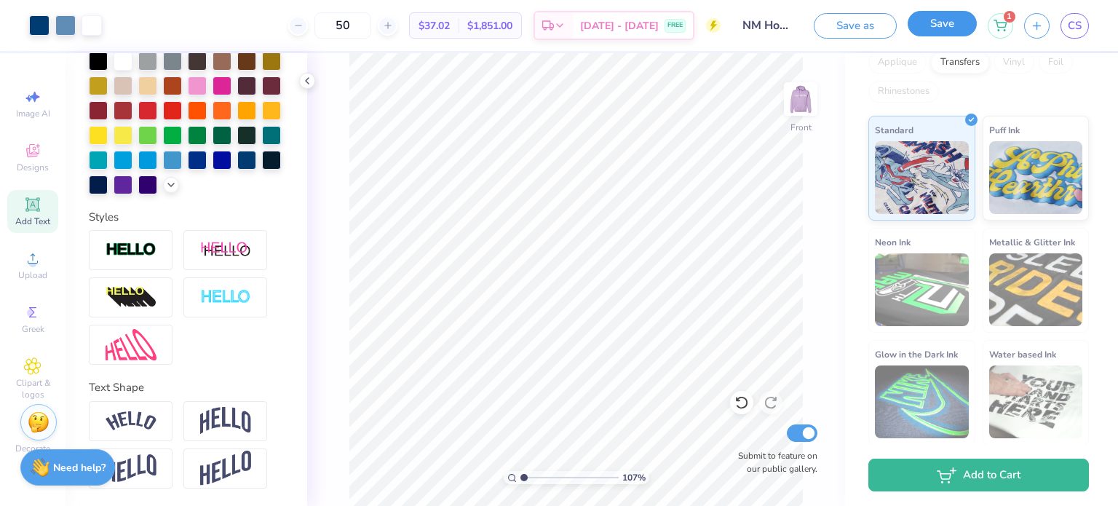
click at [949, 25] on button "Save" at bounding box center [942, 23] width 69 height 25
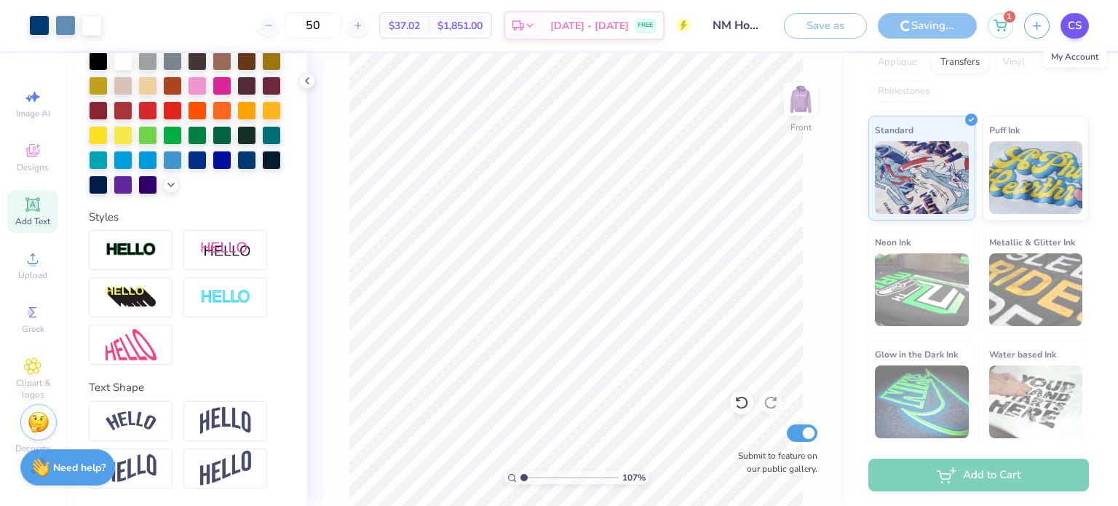
type input "1.07084696564509"
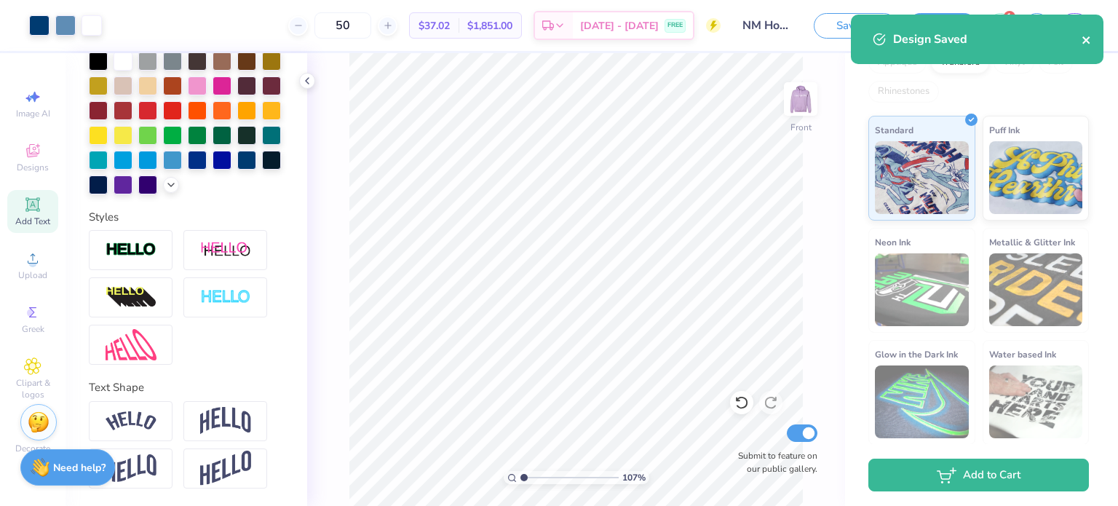
click at [1088, 37] on icon "close" at bounding box center [1085, 39] width 7 height 7
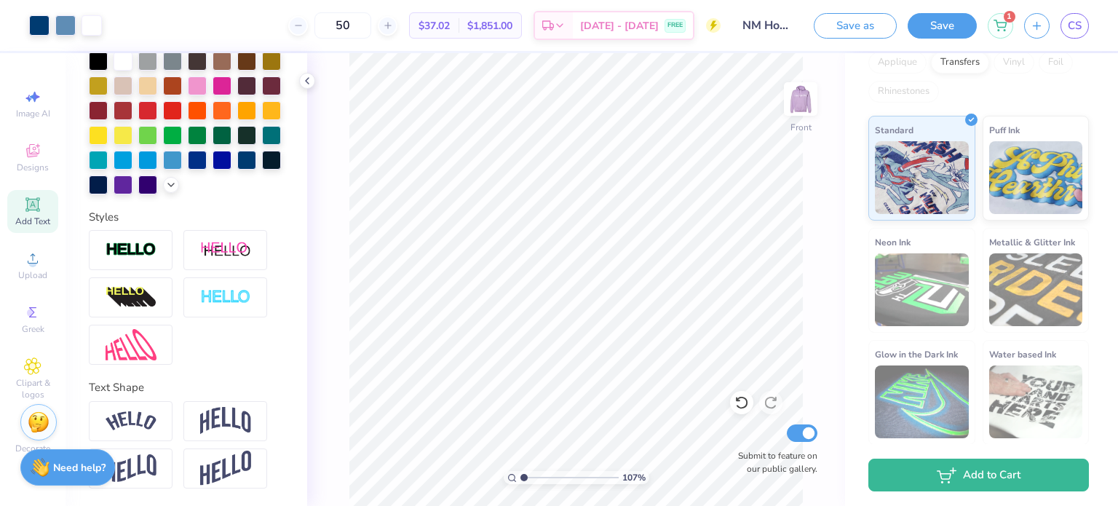
click at [1078, 31] on div "Design Saved" at bounding box center [977, 45] width 258 height 66
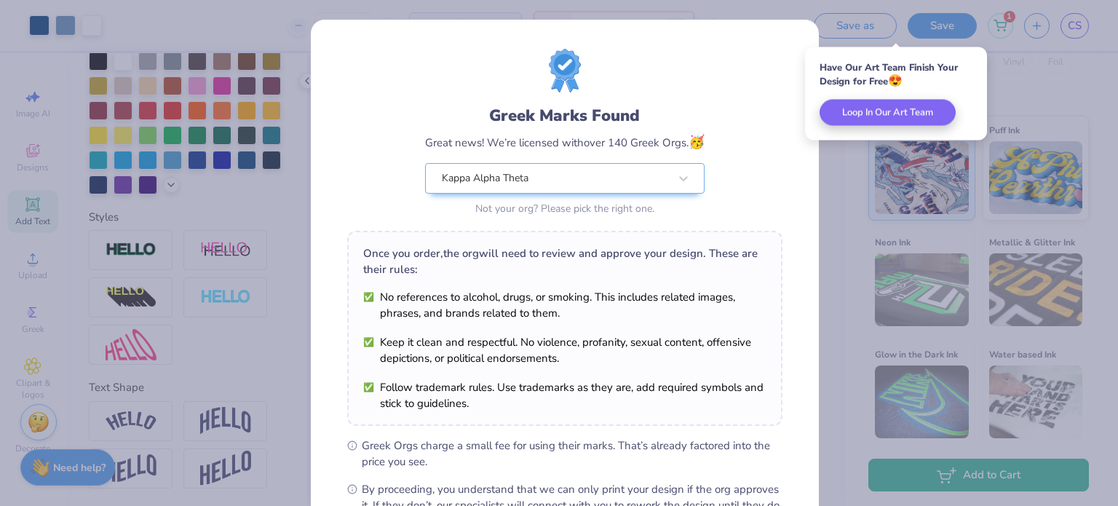
scroll to position [174, 0]
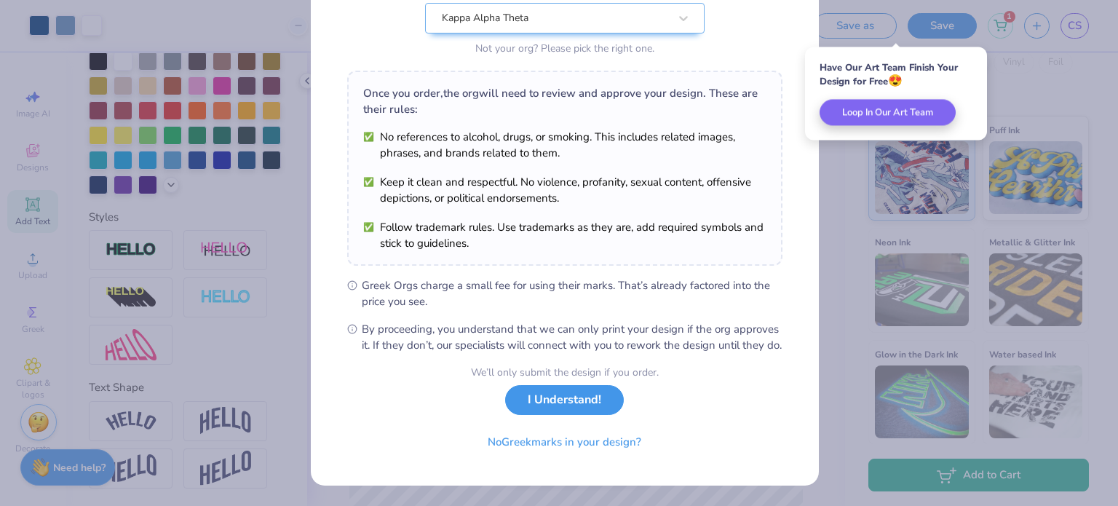
click at [580, 395] on button "I Understand!" at bounding box center [564, 400] width 119 height 30
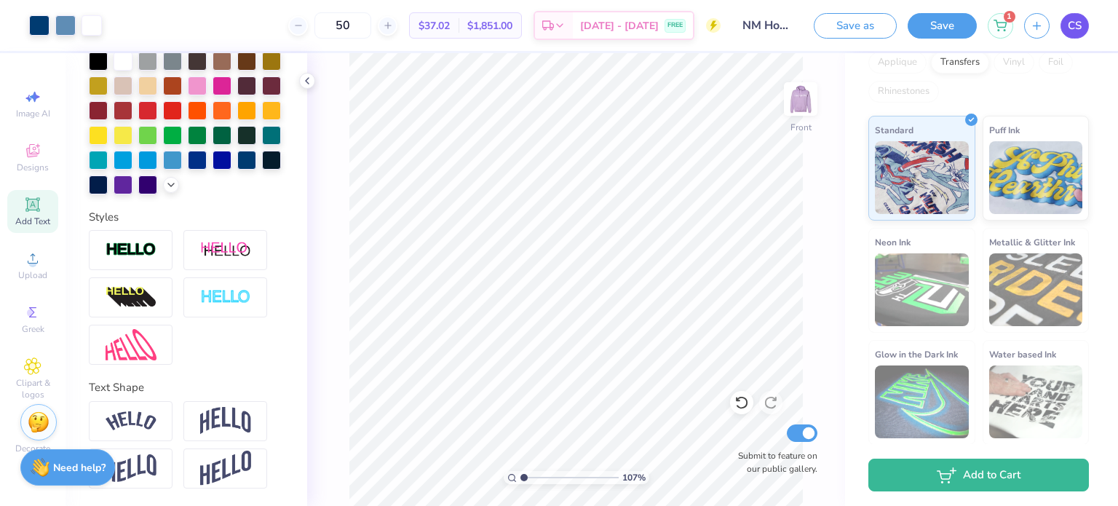
click at [1074, 23] on span "CS" at bounding box center [1075, 25] width 14 height 17
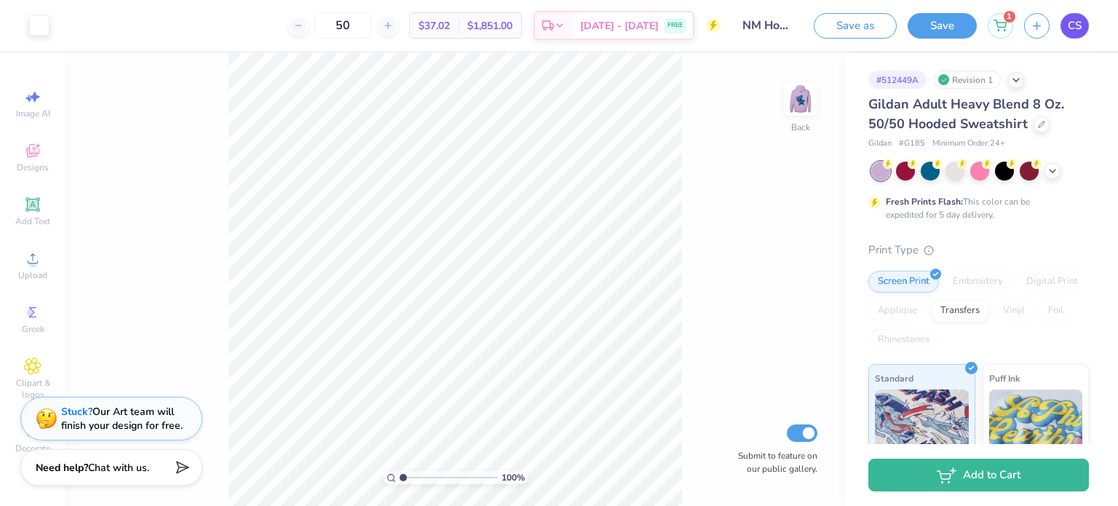
click at [1074, 23] on span "CS" at bounding box center [1075, 25] width 14 height 17
